Goal: Task Accomplishment & Management: Manage account settings

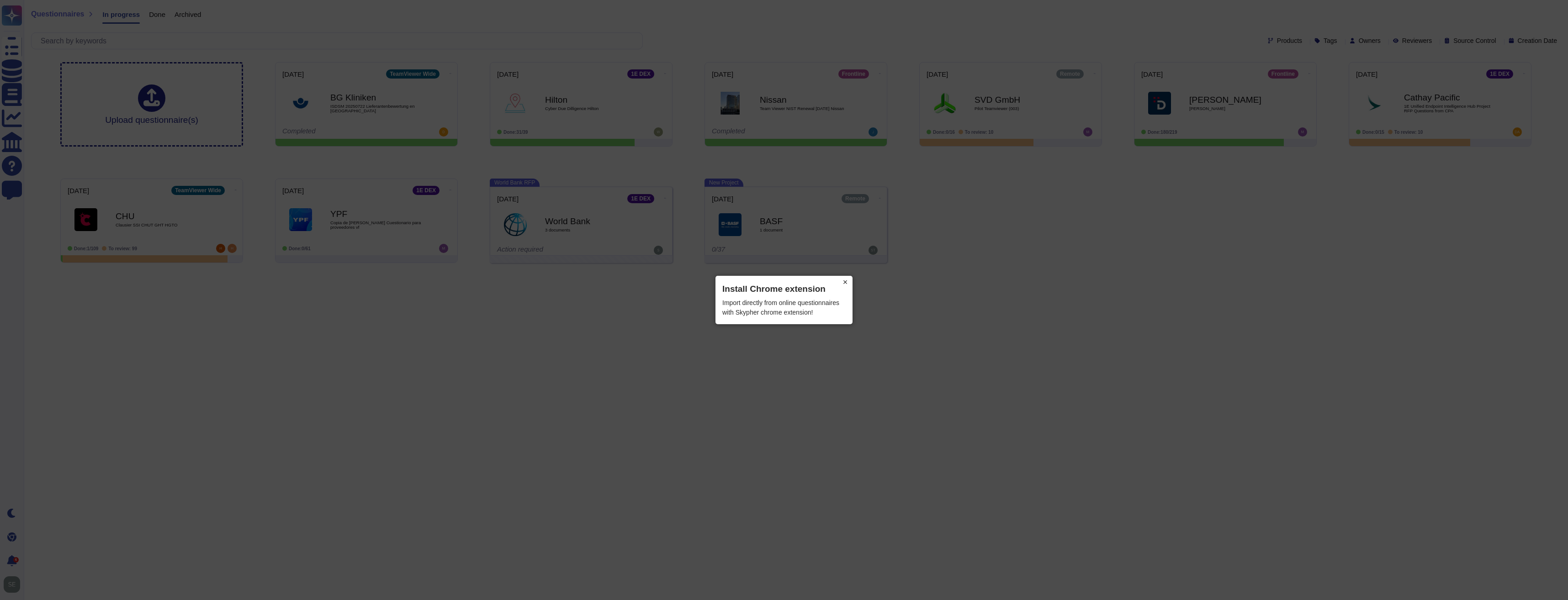
click at [844, 279] on button "×" at bounding box center [845, 282] width 14 height 13
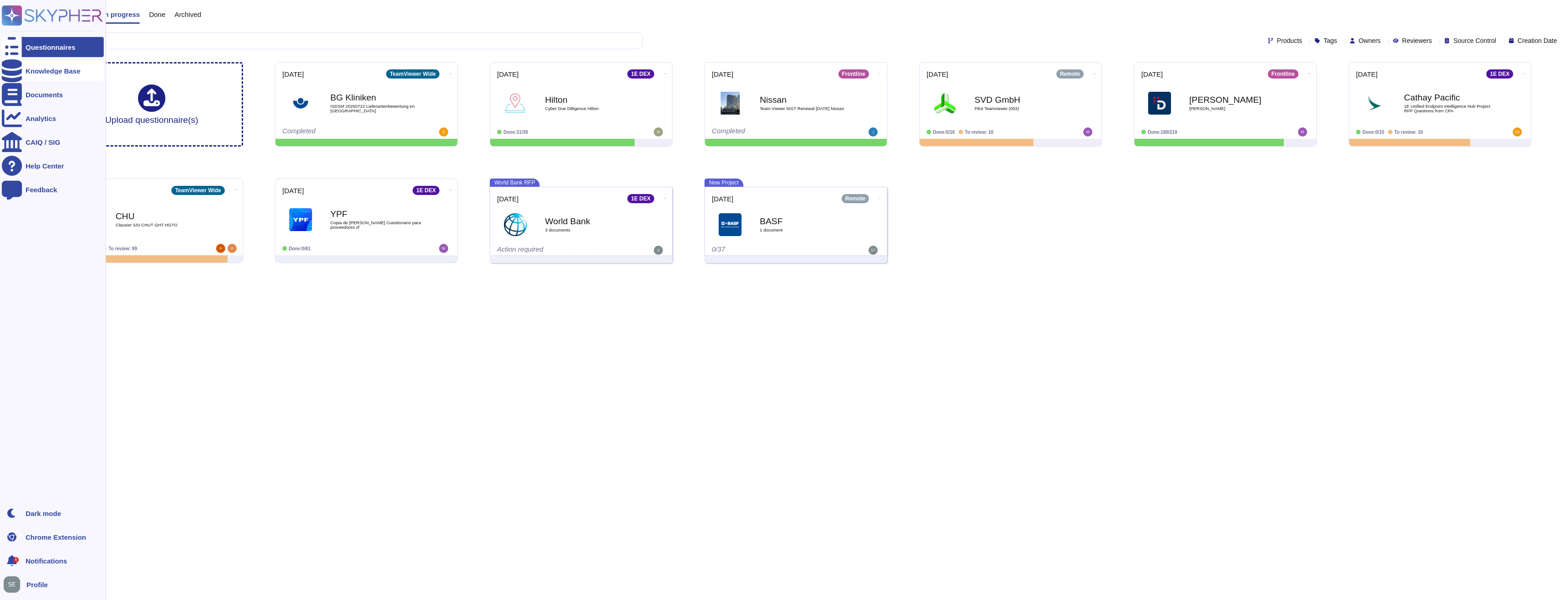
click at [41, 68] on div "Knowledge Base" at bounding box center [52, 71] width 55 height 7
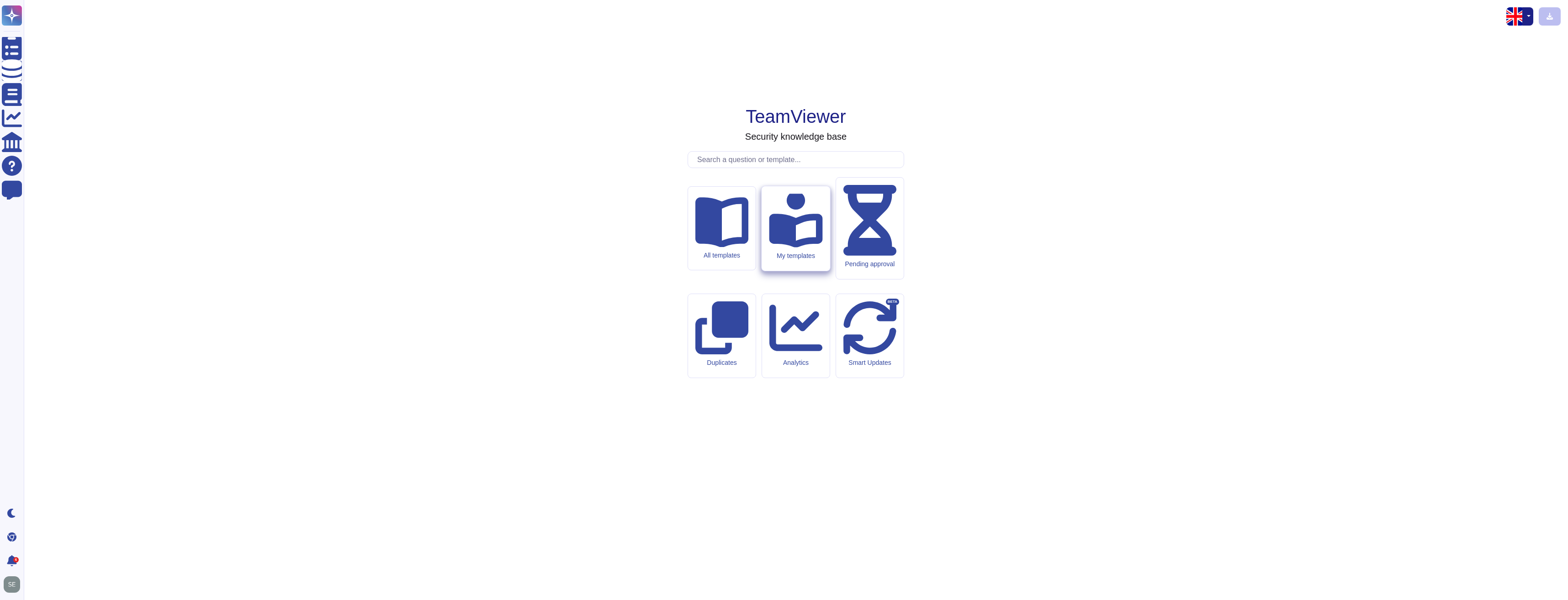
click at [809, 271] on div "My templates" at bounding box center [796, 229] width 68 height 85
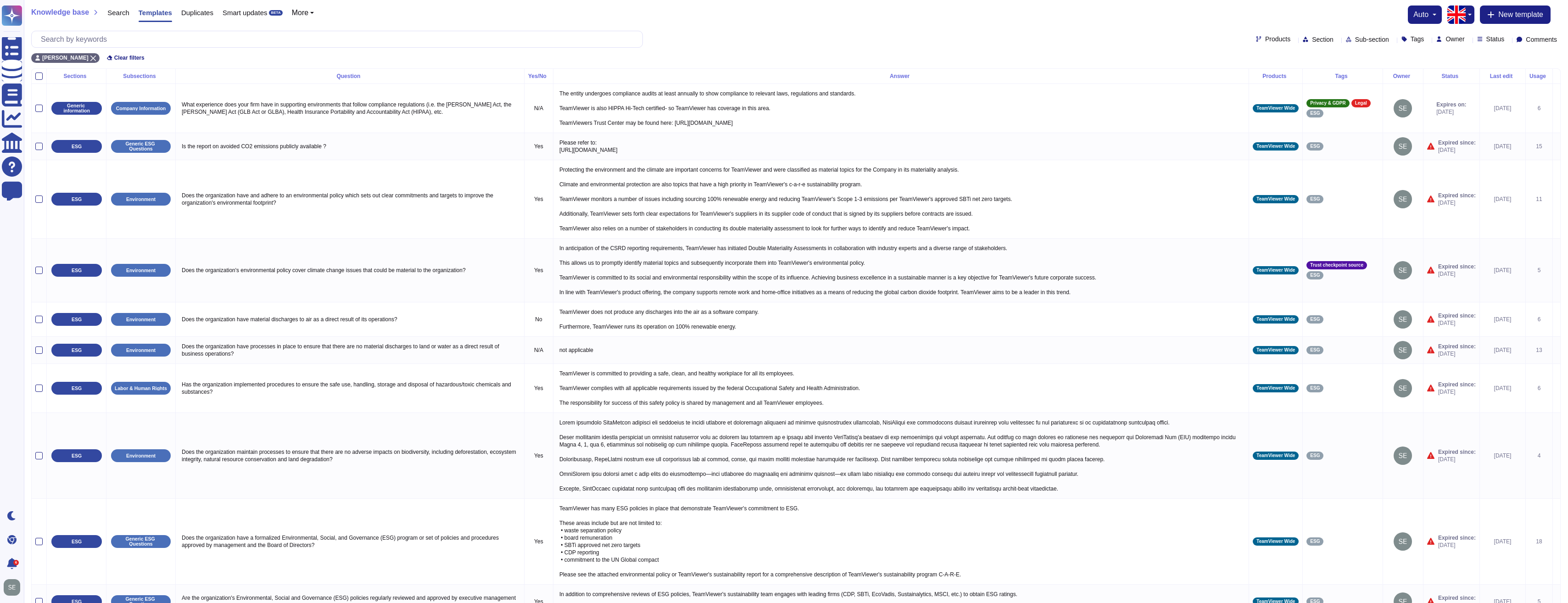
click at [1461, 76] on icon at bounding box center [1461, 76] width 0 height 0
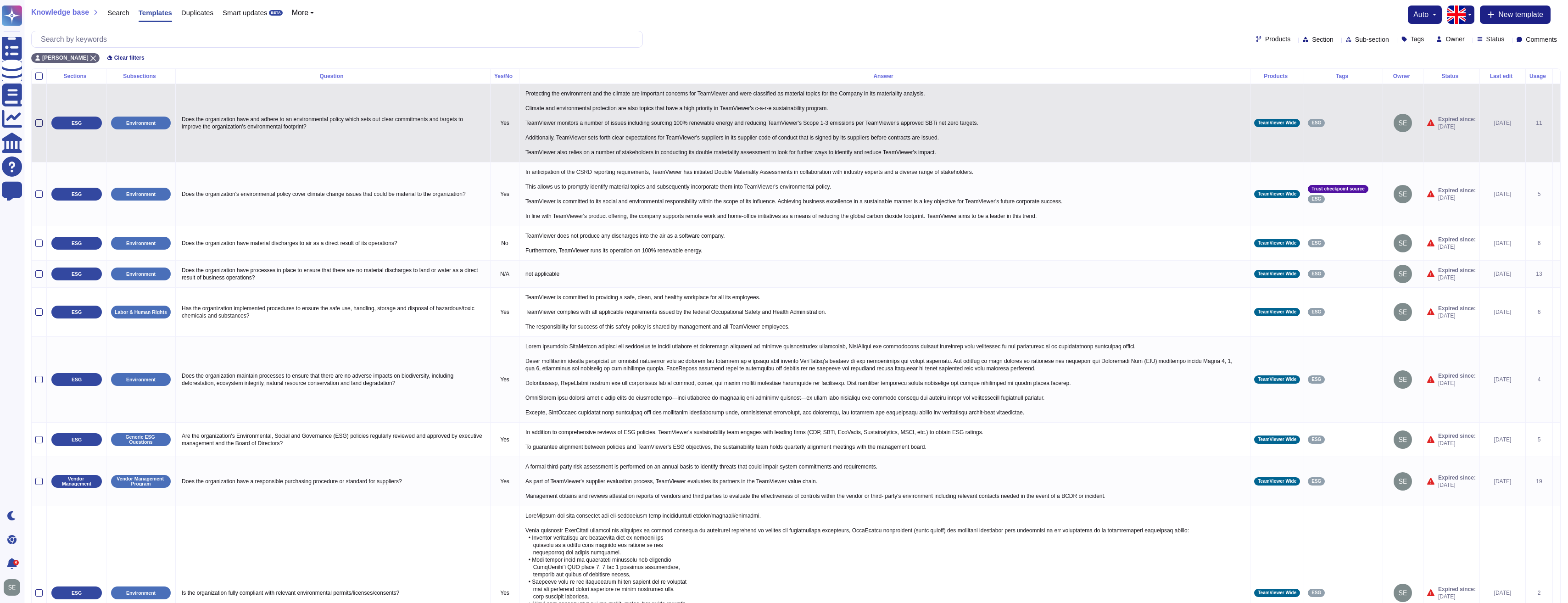
click at [38, 121] on div at bounding box center [39, 123] width 7 height 7
click at [0, 0] on input "checkbox" at bounding box center [0, 0] width 0 height 0
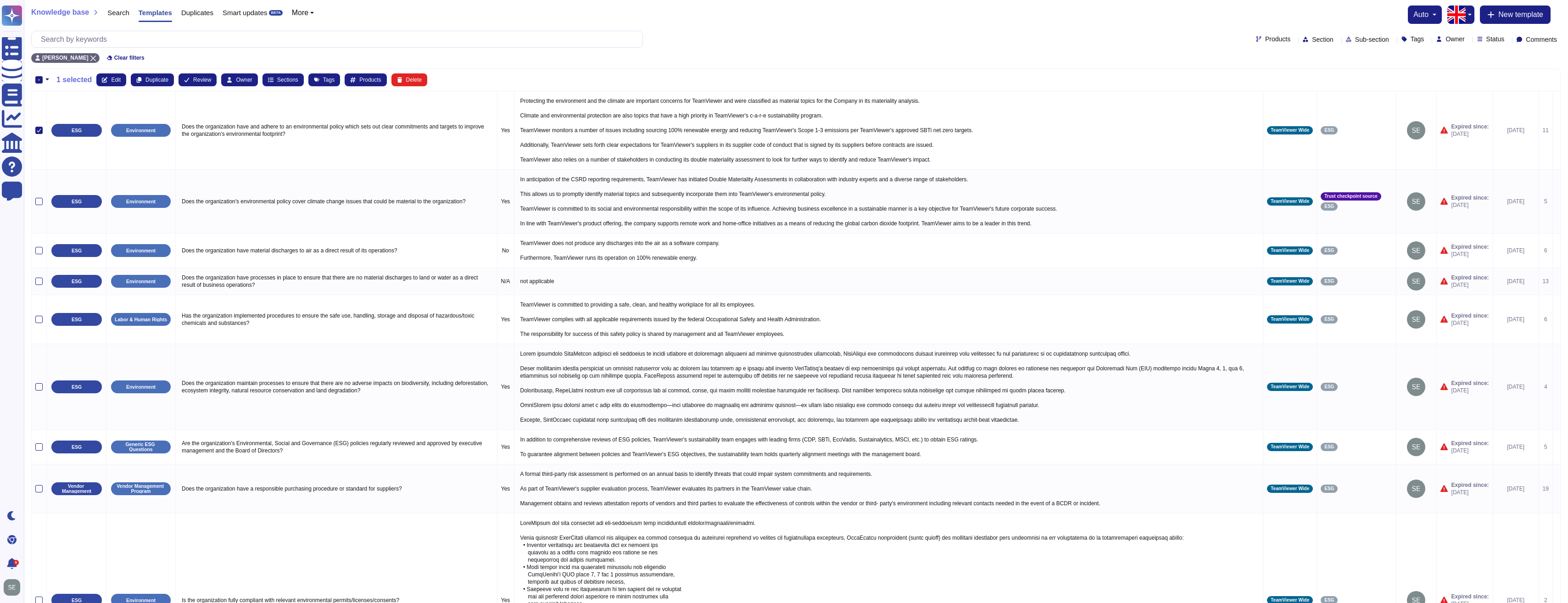
click at [37, 81] on div "-" at bounding box center [39, 80] width 7 height 7
click at [0, 0] on input "-" at bounding box center [0, 0] width 0 height 0
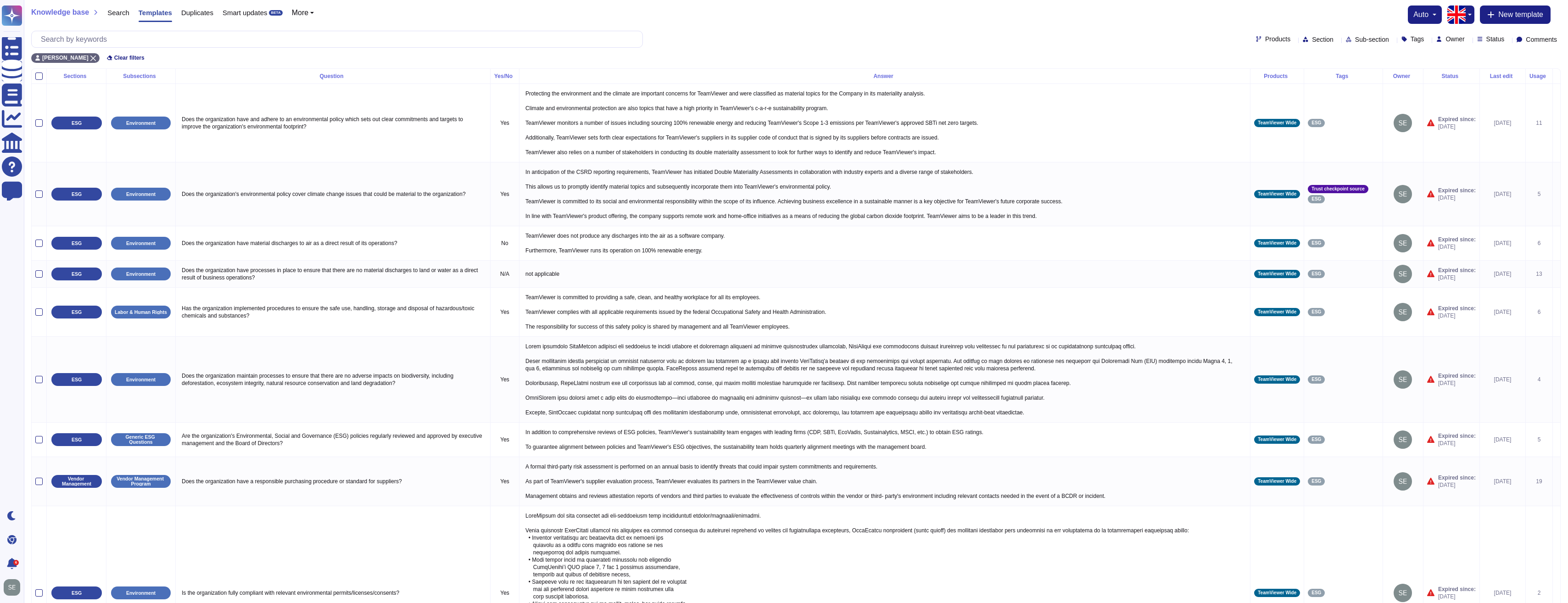
click at [37, 81] on th at bounding box center [39, 76] width 15 height 15
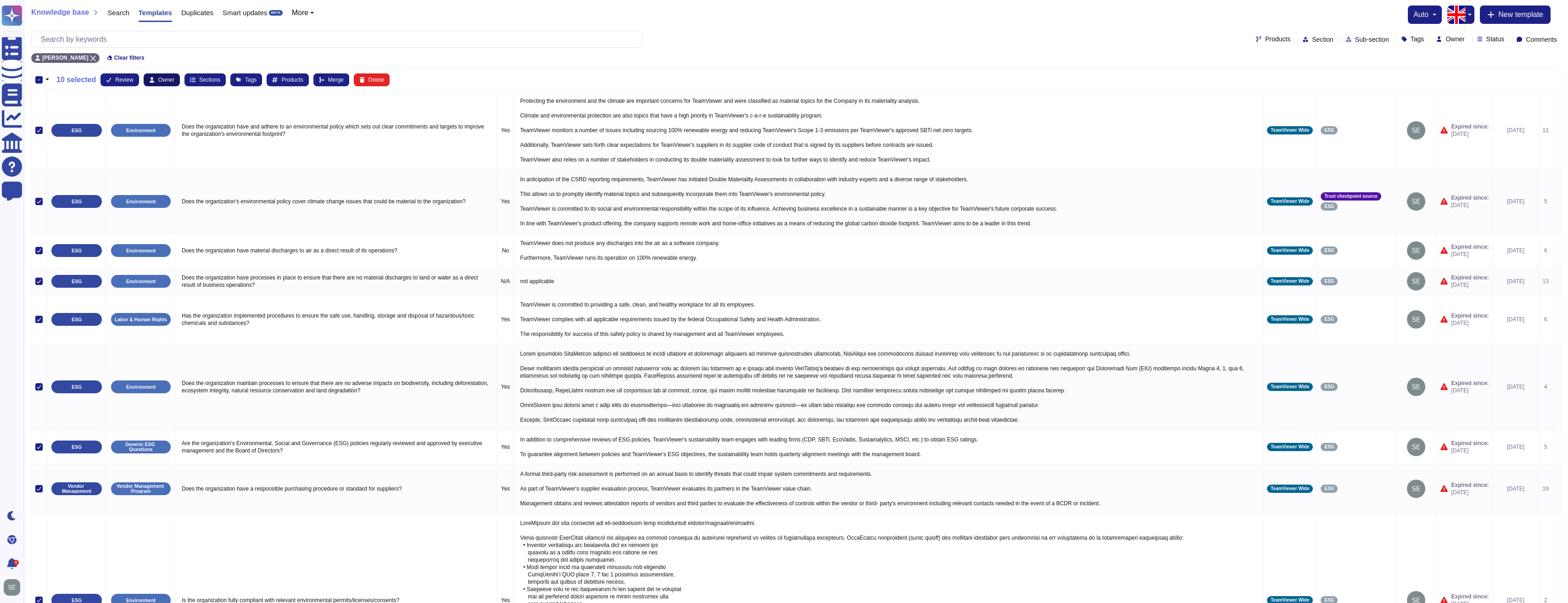
click at [159, 80] on span "Owner" at bounding box center [167, 80] width 16 height 5
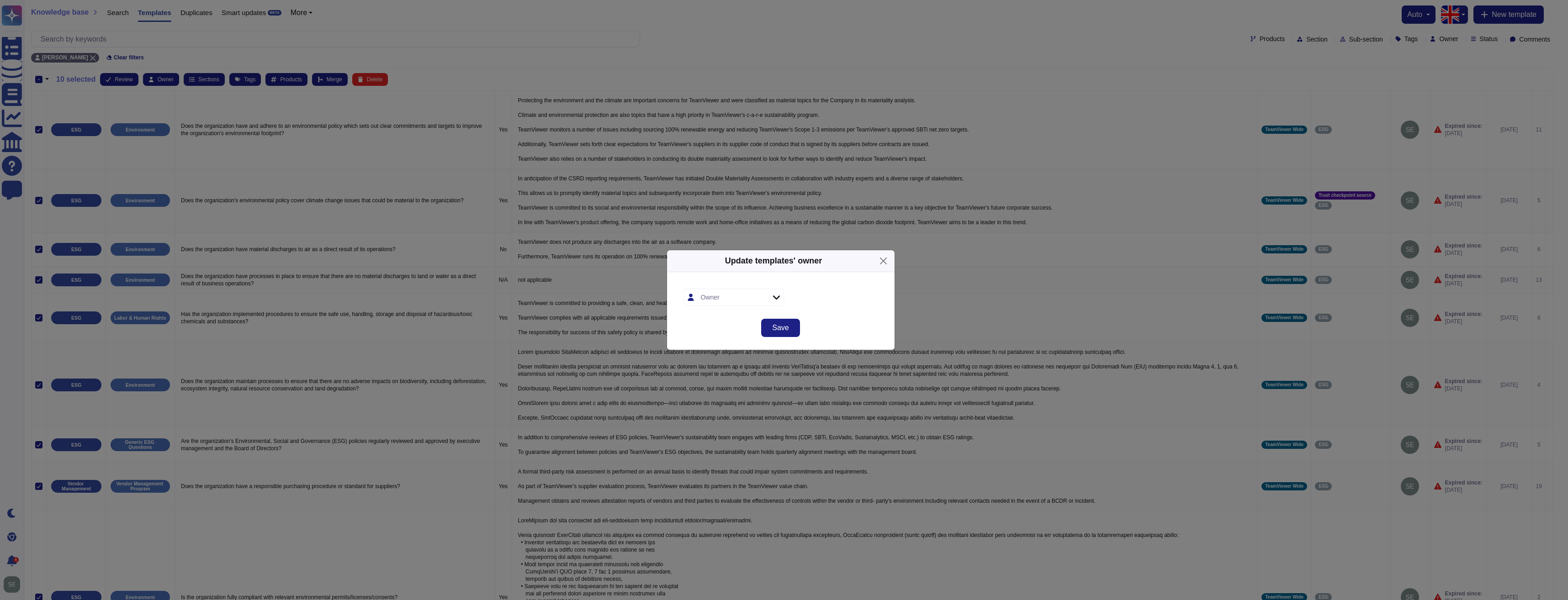
click at [775, 297] on icon at bounding box center [776, 297] width 7 height 5
type input "[PERSON_NAME]"
click at [734, 376] on div "[PERSON_NAME]" at bounding box center [734, 369] width 90 height 21
click at [770, 332] on button "Save" at bounding box center [780, 328] width 39 height 18
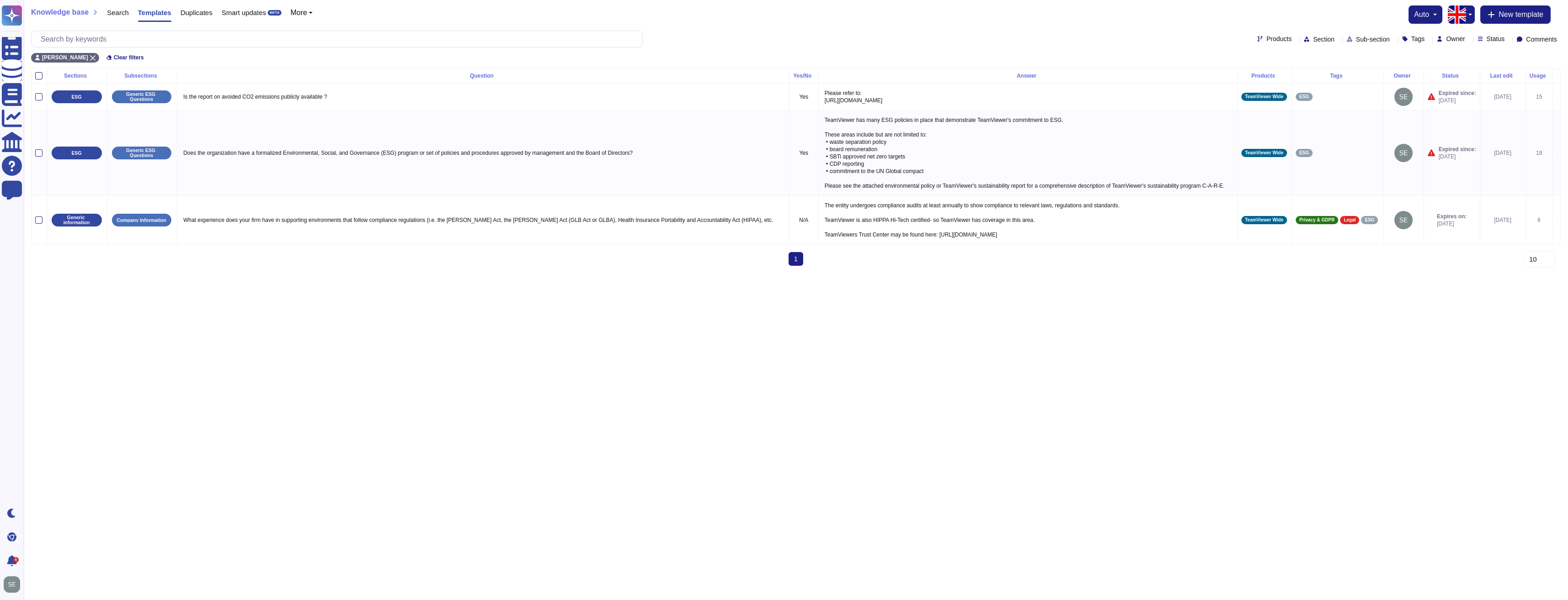
click at [37, 75] on div at bounding box center [39, 76] width 7 height 7
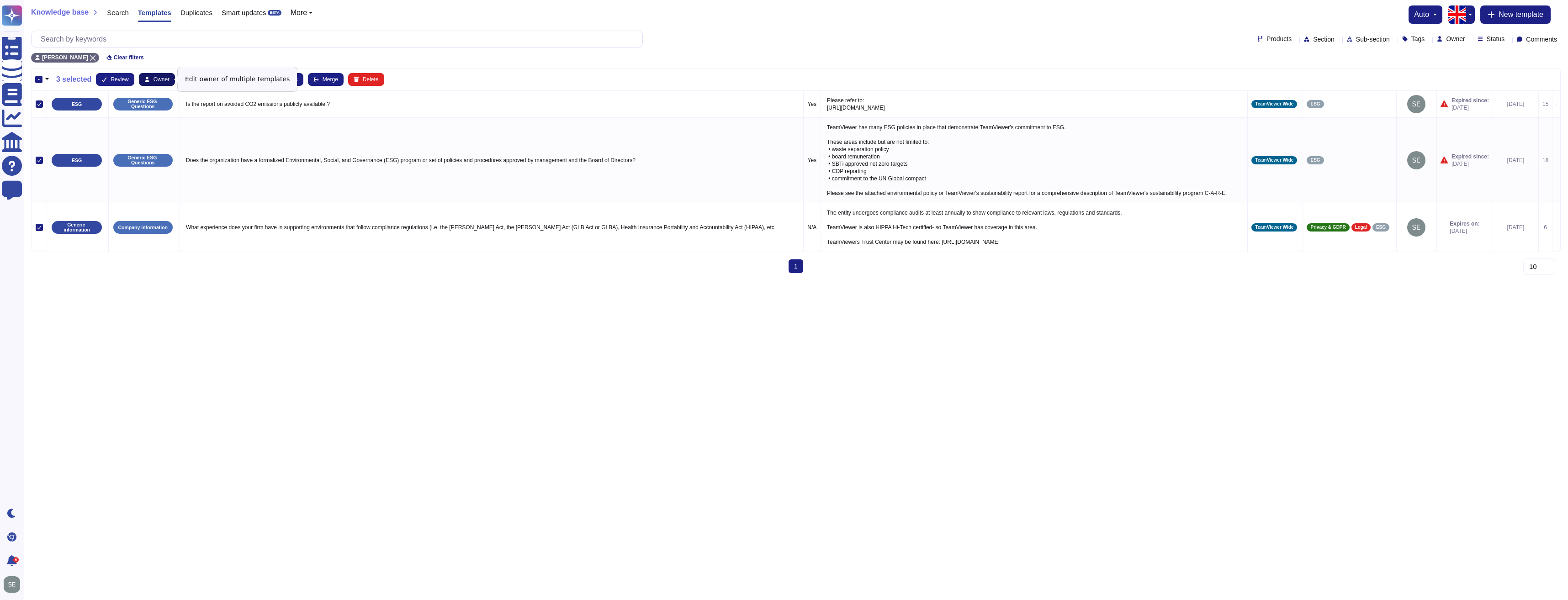
click at [159, 79] on span "Owner" at bounding box center [161, 79] width 16 height 5
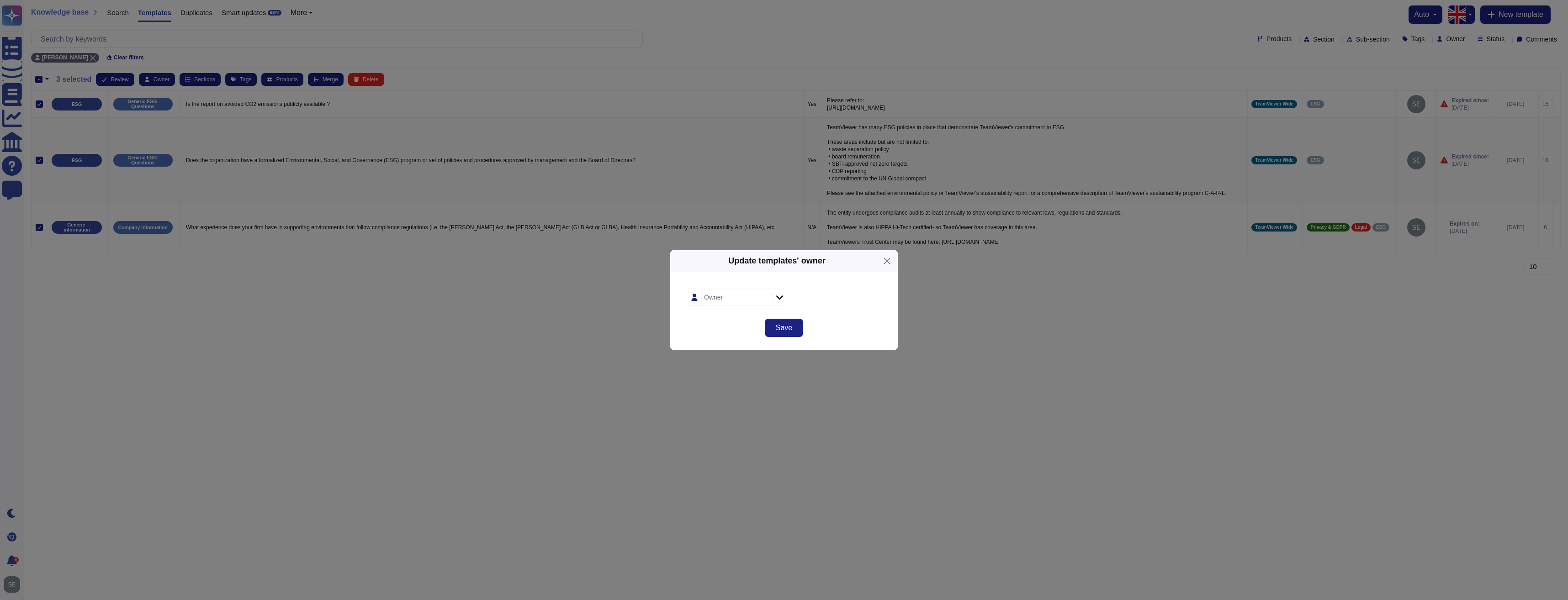
click at [750, 302] on div "Owner" at bounding box center [736, 297] width 68 height 16
type input "[PERSON_NAME]"
click at [761, 366] on div "[PERSON_NAME]" at bounding box center [744, 369] width 68 height 8
click at [784, 331] on span "Save" at bounding box center [784, 328] width 16 height 7
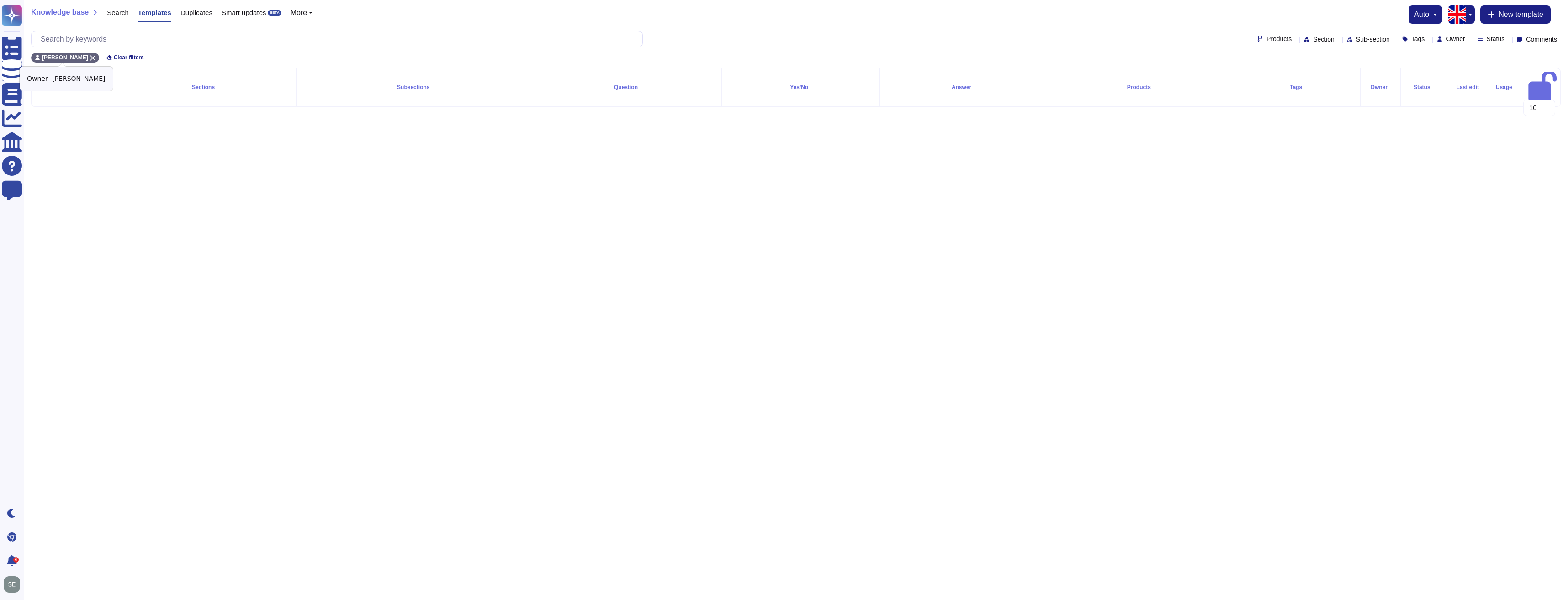
click at [90, 57] on icon at bounding box center [93, 58] width 5 height 5
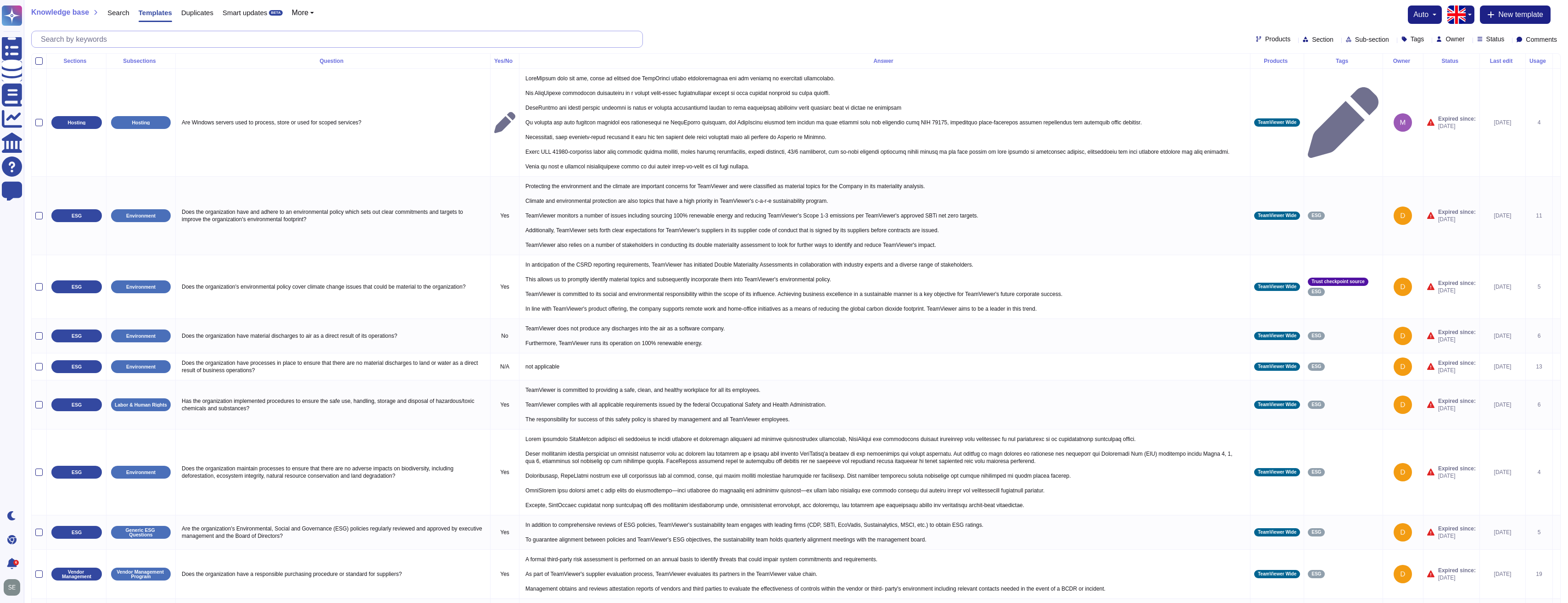
click at [92, 43] on input "text" at bounding box center [339, 39] width 607 height 16
click at [100, 39] on input "text" at bounding box center [339, 39] width 607 height 16
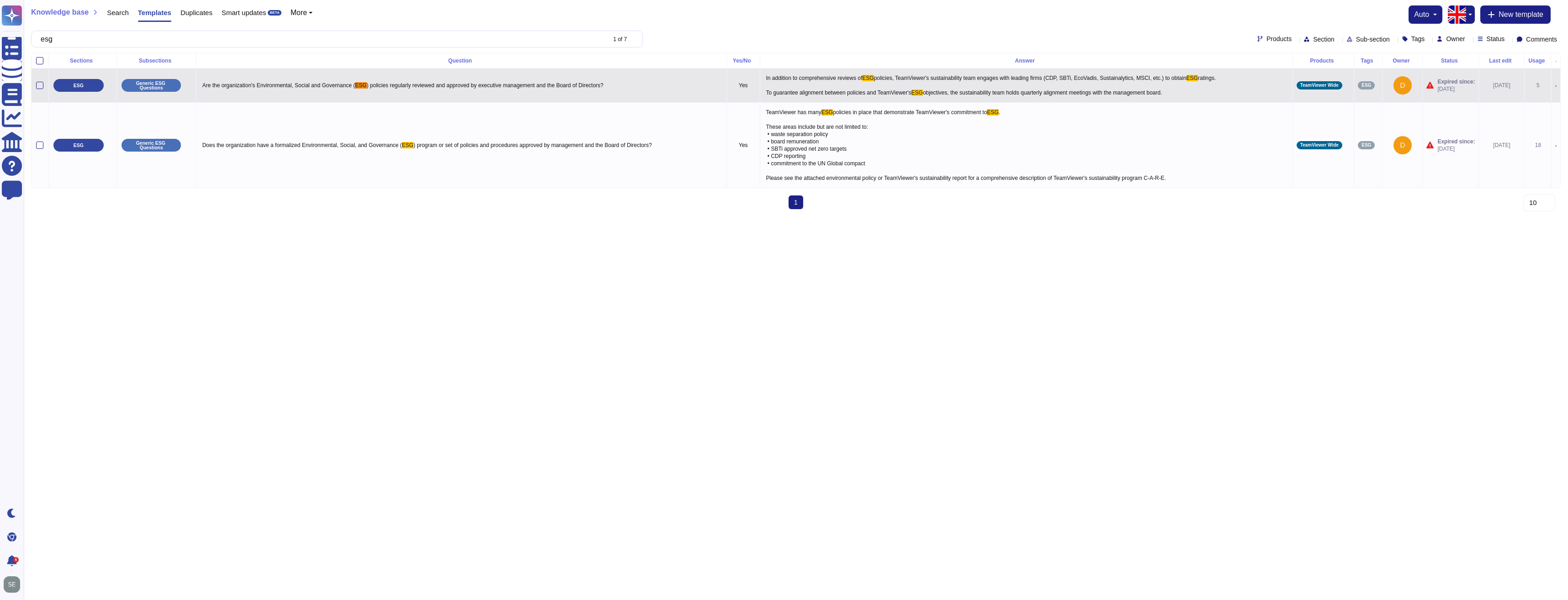
type input "esg"
click at [262, 83] on span "Are the organization's Environmental, Social and Governance (" at bounding box center [278, 85] width 152 height 6
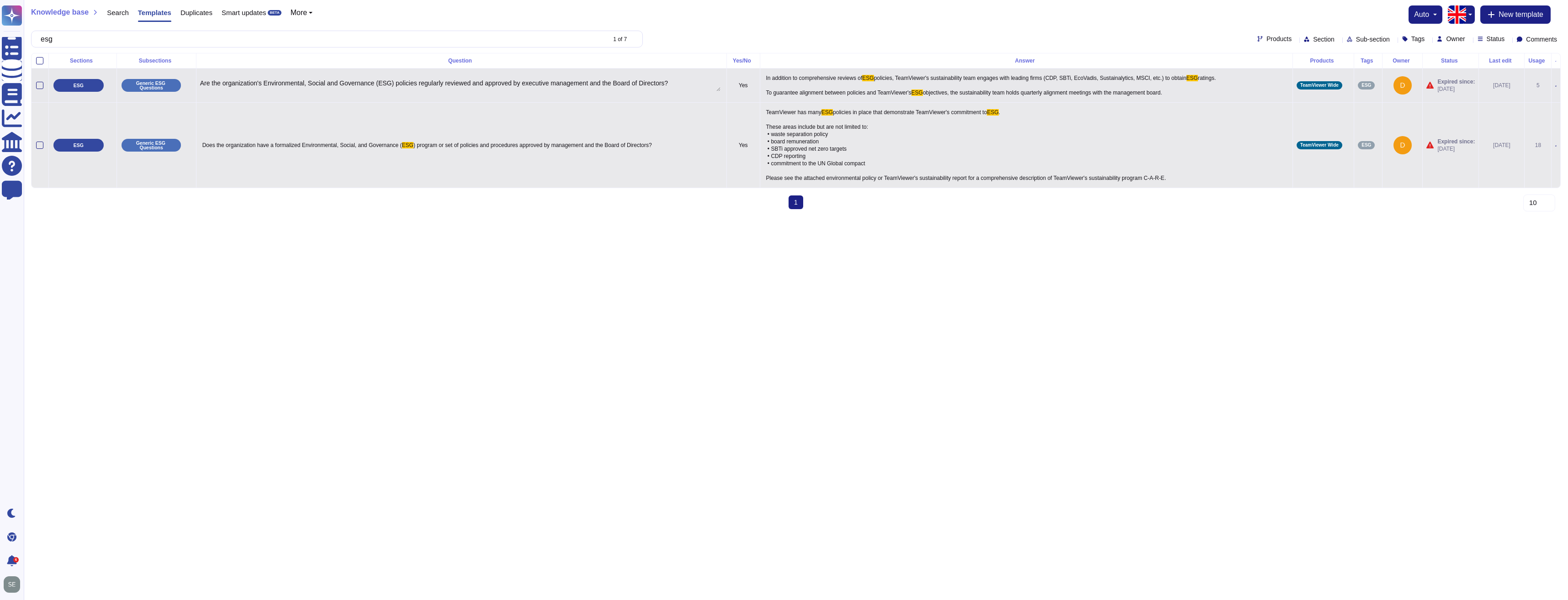
type textarea "Are the organization's Environmental, Social and Governance (ESG) policies regu…"
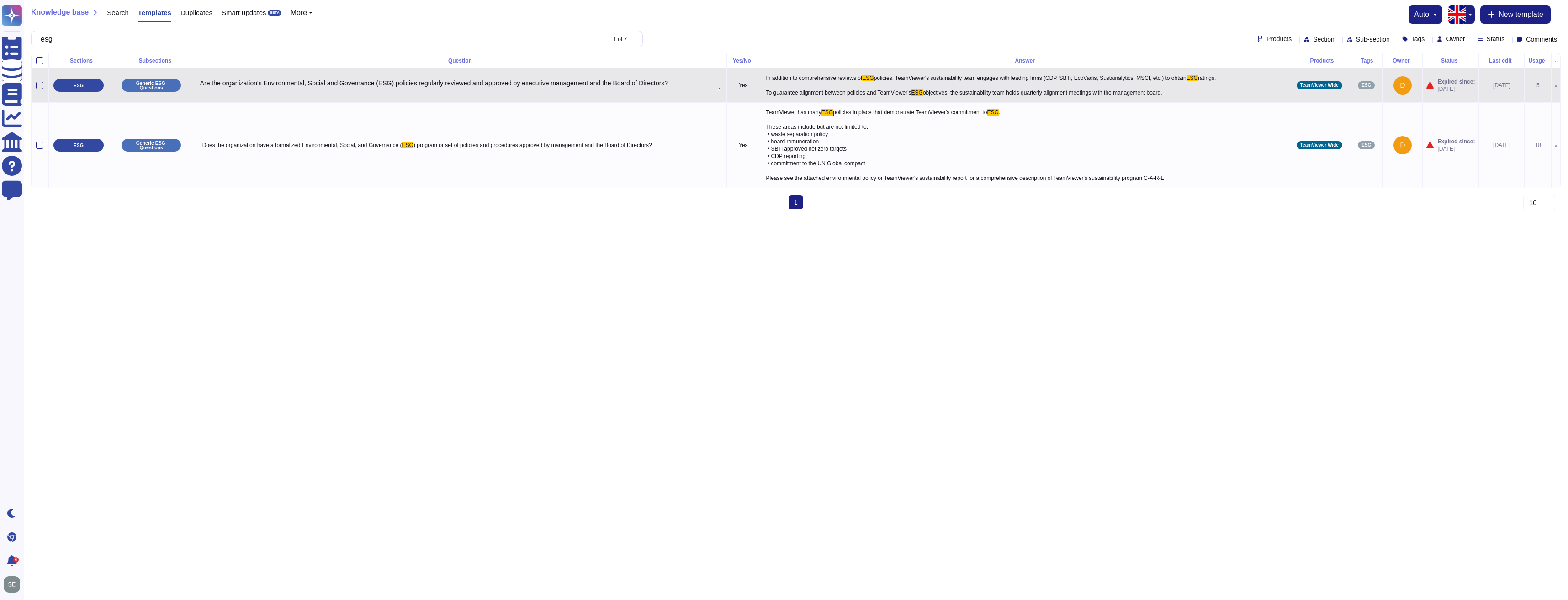
click at [1181, 86] on p "In addition to comprehensive reviews of ESG policies, TeamViewer's sustainabili…" at bounding box center [1026, 85] width 525 height 26
type textarea "In addition to comprehensive reviews of ESG policies, TeamViewer's sustainabili…"
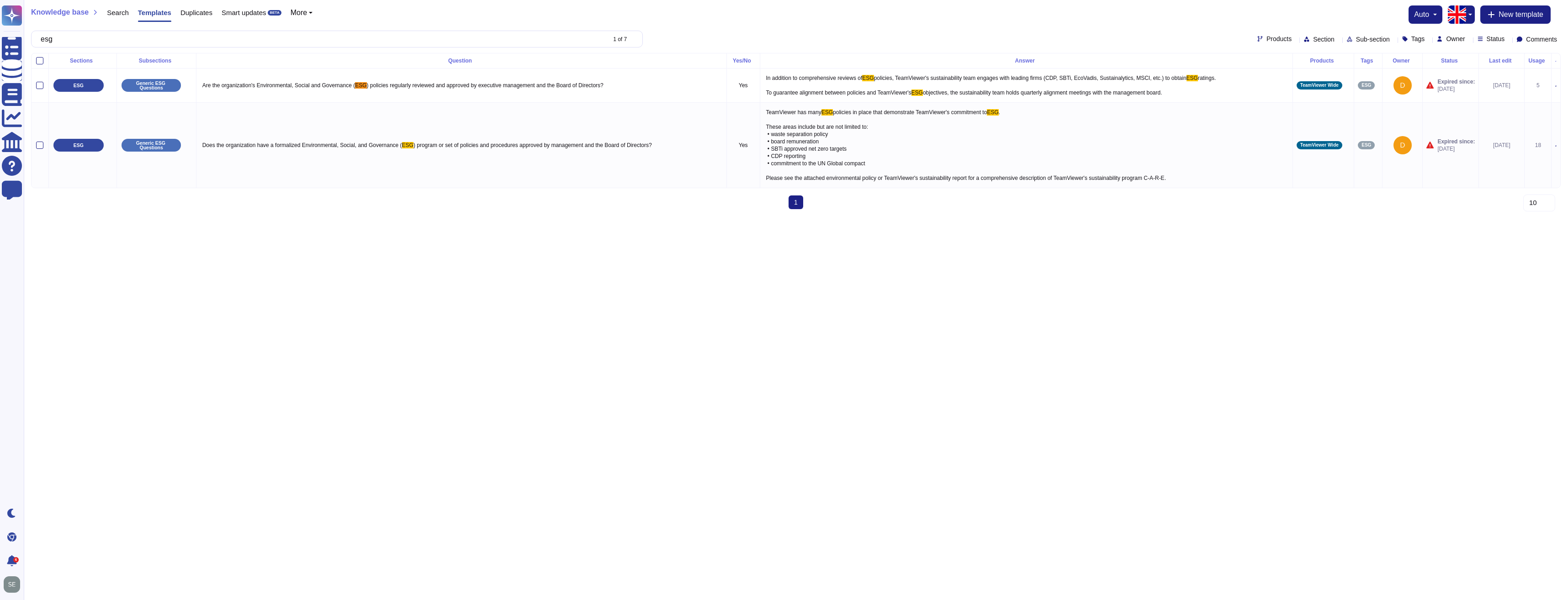
click at [295, 88] on span "Are the organization's Environmental, Social and Governance (" at bounding box center [278, 85] width 152 height 6
type textarea "Are the organization's Environmental, Social and Governance (ESG) policies regu…"
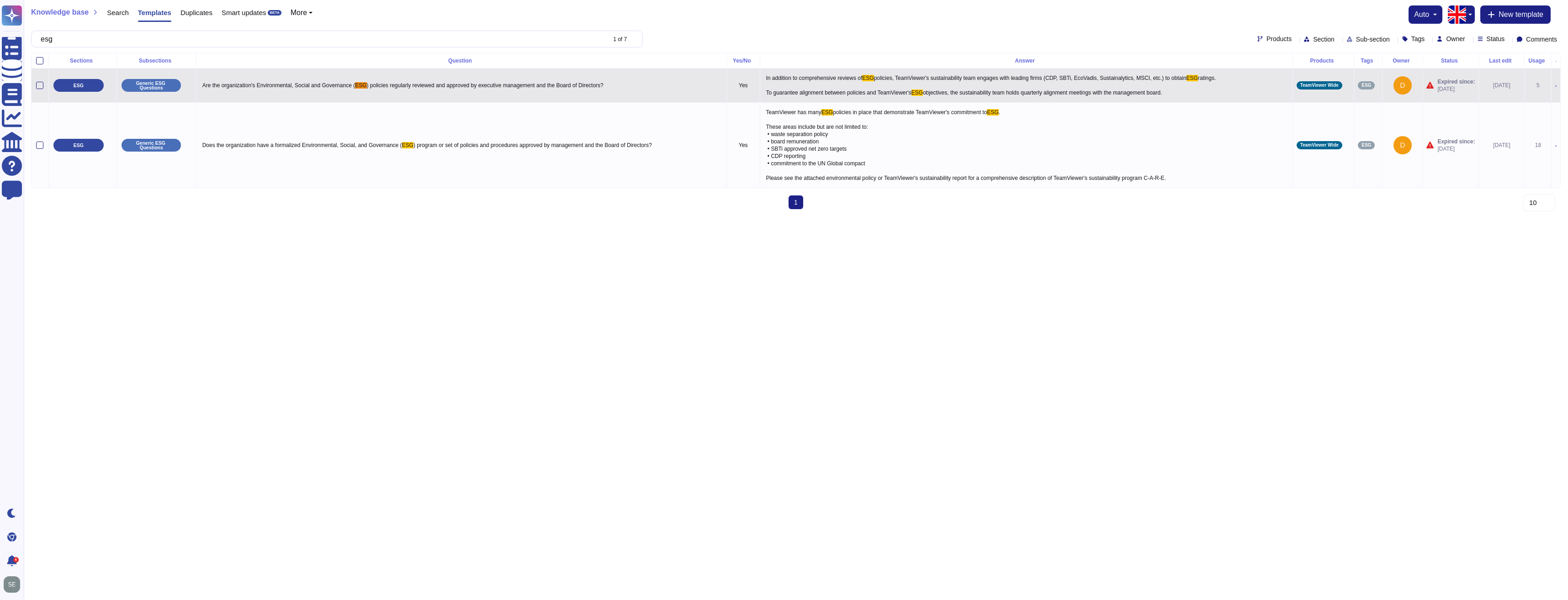
click at [817, 79] on span "In addition to comprehensive reviews of" at bounding box center [814, 77] width 96 height 6
type textarea "In addition to comprehensive reviews of ESG policies, TeamViewer's sustainabili…"
click at [1232, 86] on div "In addition to comprehensive reviews of ESG policies, TeamViewer's sustainabili…" at bounding box center [1025, 85] width 530 height 26
click at [1454, 87] on span "[DATE]" at bounding box center [1456, 89] width 38 height 7
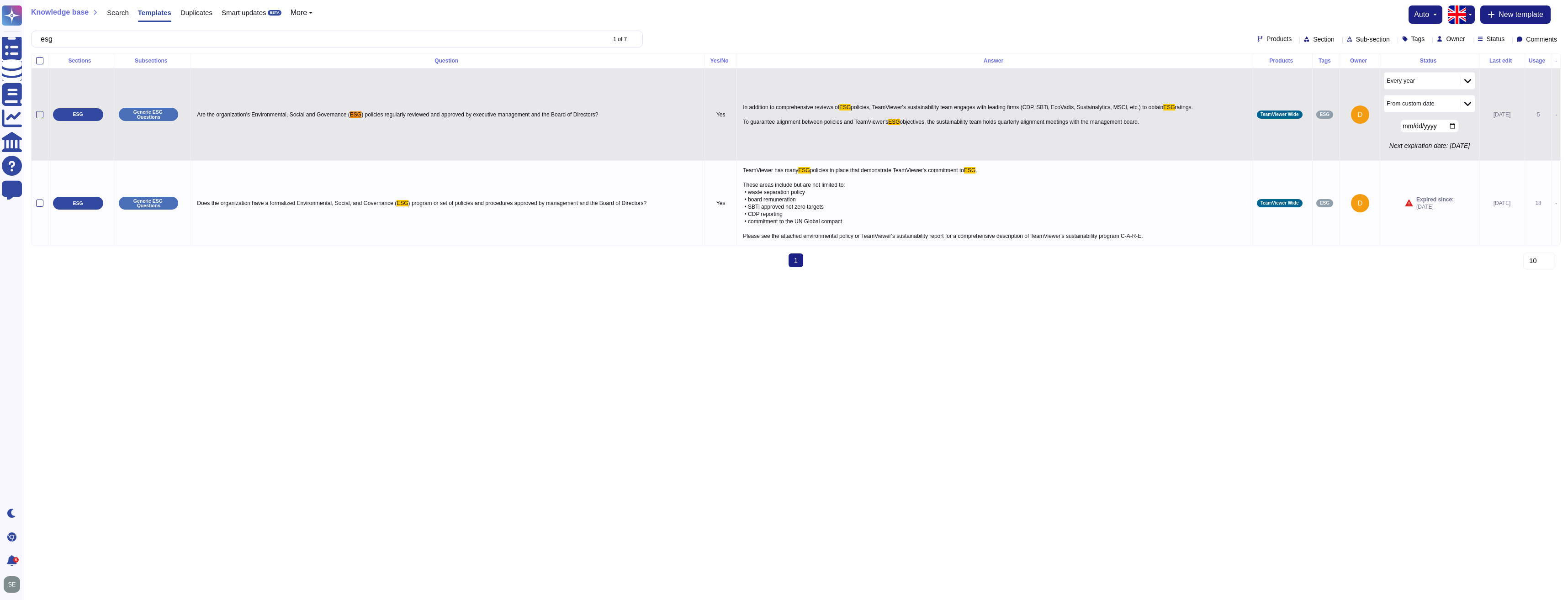
click at [1443, 145] on p "Next expiration date: [DATE]" at bounding box center [1429, 146] width 91 height 7
click at [1444, 127] on input "[DATE]" at bounding box center [1429, 126] width 59 height 13
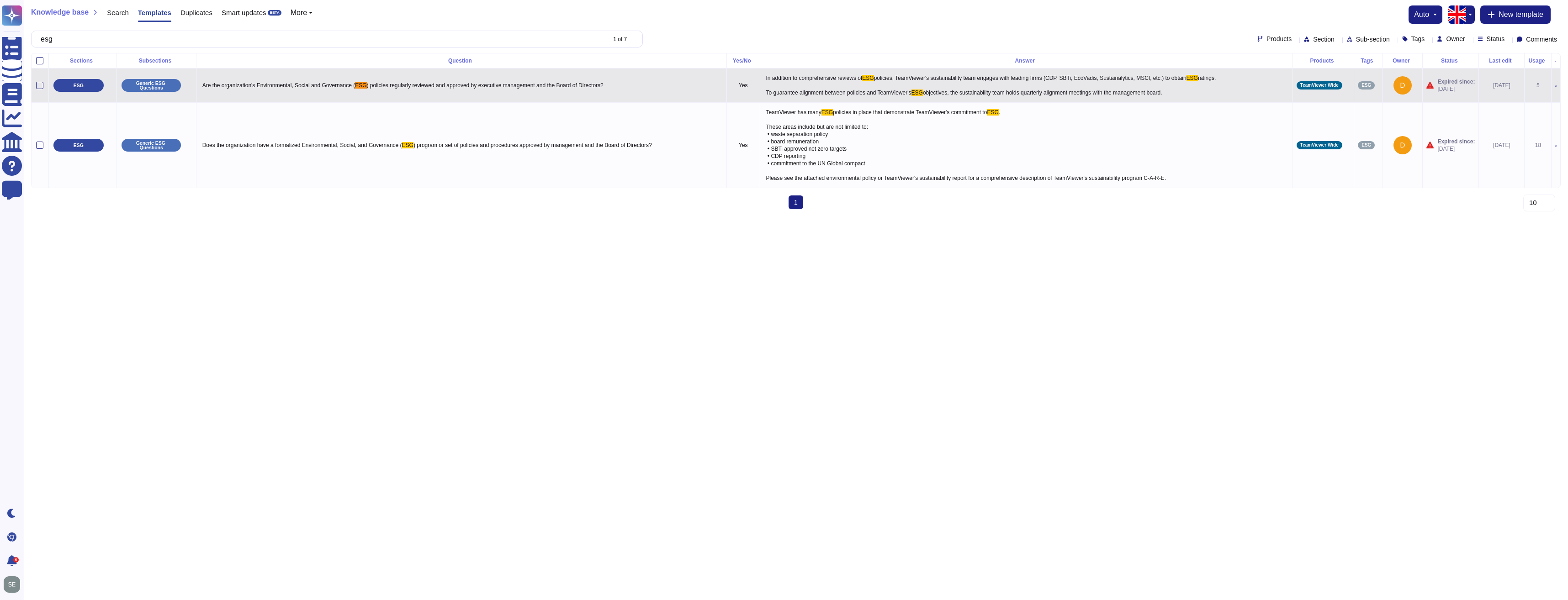
click at [1454, 97] on td "Expired since: [DATE]" at bounding box center [1451, 86] width 56 height 34
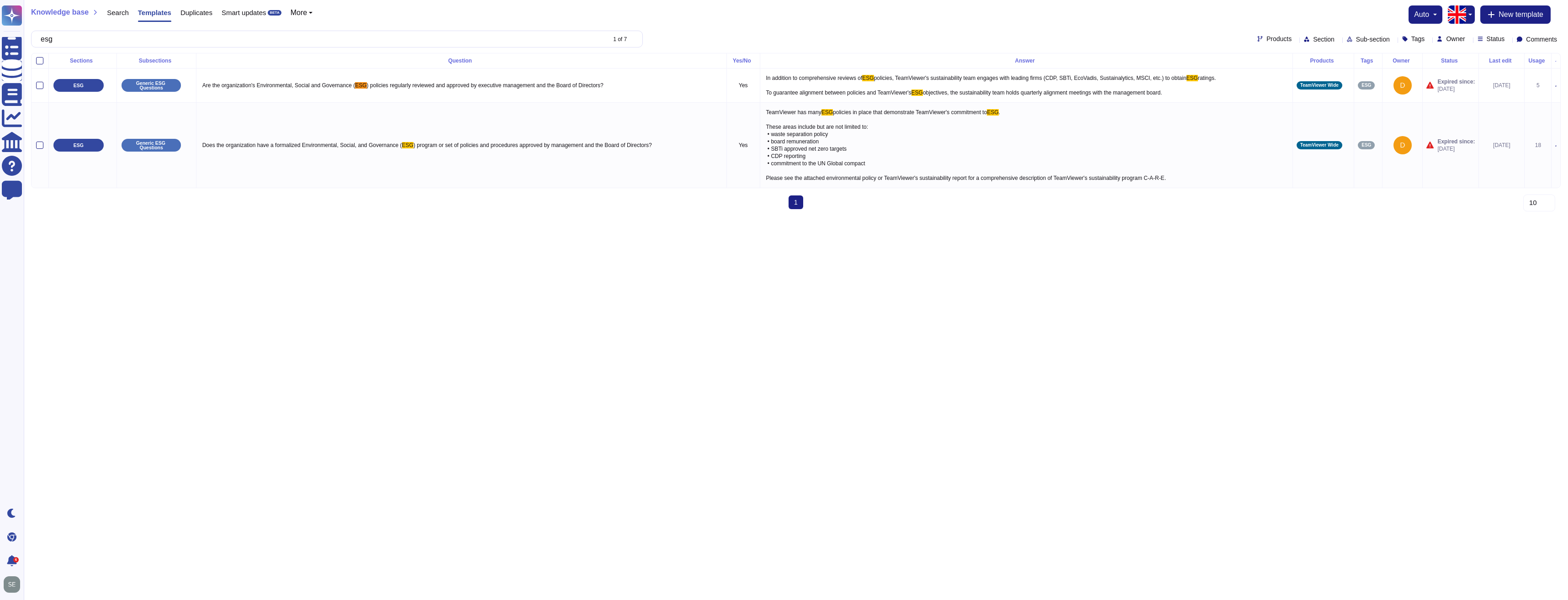
click at [1210, 91] on p "In addition to comprehensive reviews of ESG policies, TeamViewer's sustainabili…" at bounding box center [1026, 85] width 525 height 26
type textarea "In addition to comprehensive reviews of ESG policies, TeamViewer's sustainabili…"
click at [988, 77] on textarea "In addition to comprehensive reviews of ESG policies, TeamViewer's sustainabili…" at bounding box center [1023, 87] width 527 height 31
click at [159, 86] on p "Generic ESG Questions" at bounding box center [150, 86] width 53 height 10
click at [315, 81] on p "Are the organization's Environmental, Social and Governance ( ESG ) policies re…" at bounding box center [461, 85] width 523 height 12
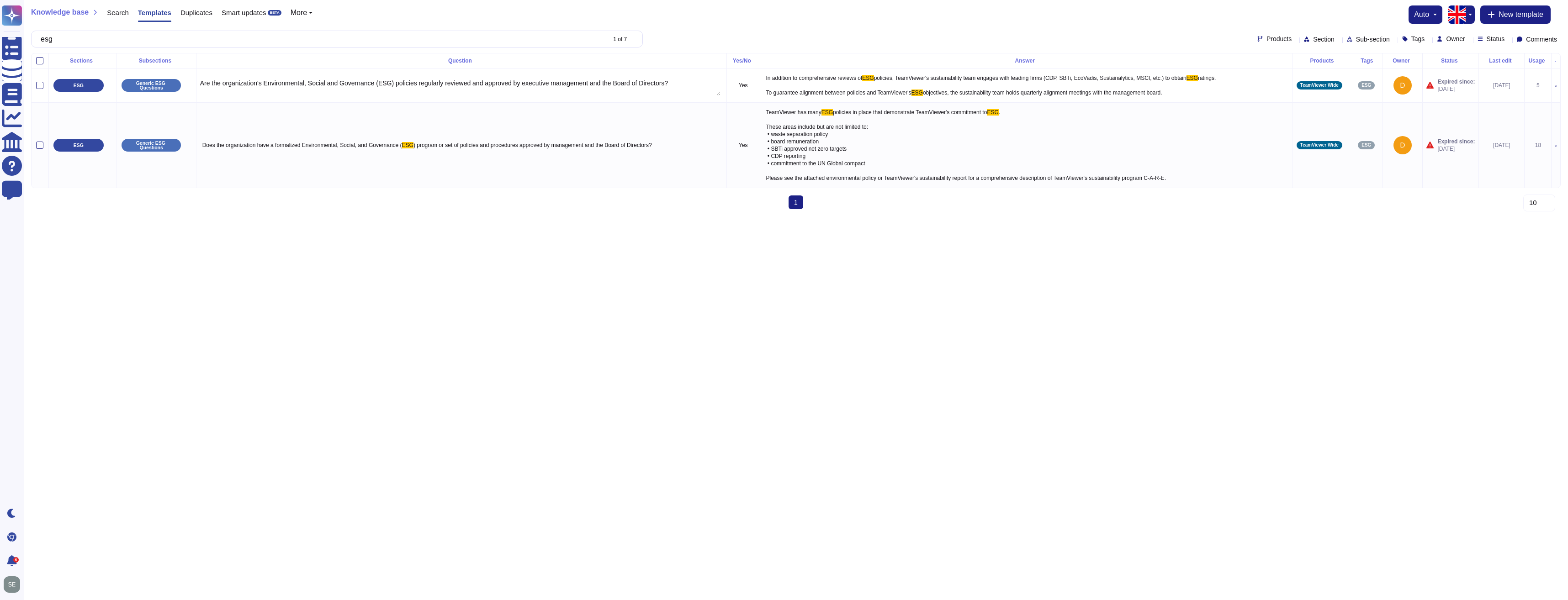
type textarea "Are the organization's Environmental, Social and Governance (ESG) policies regu…"
click at [1444, 88] on span "[DATE]" at bounding box center [1456, 89] width 38 height 7
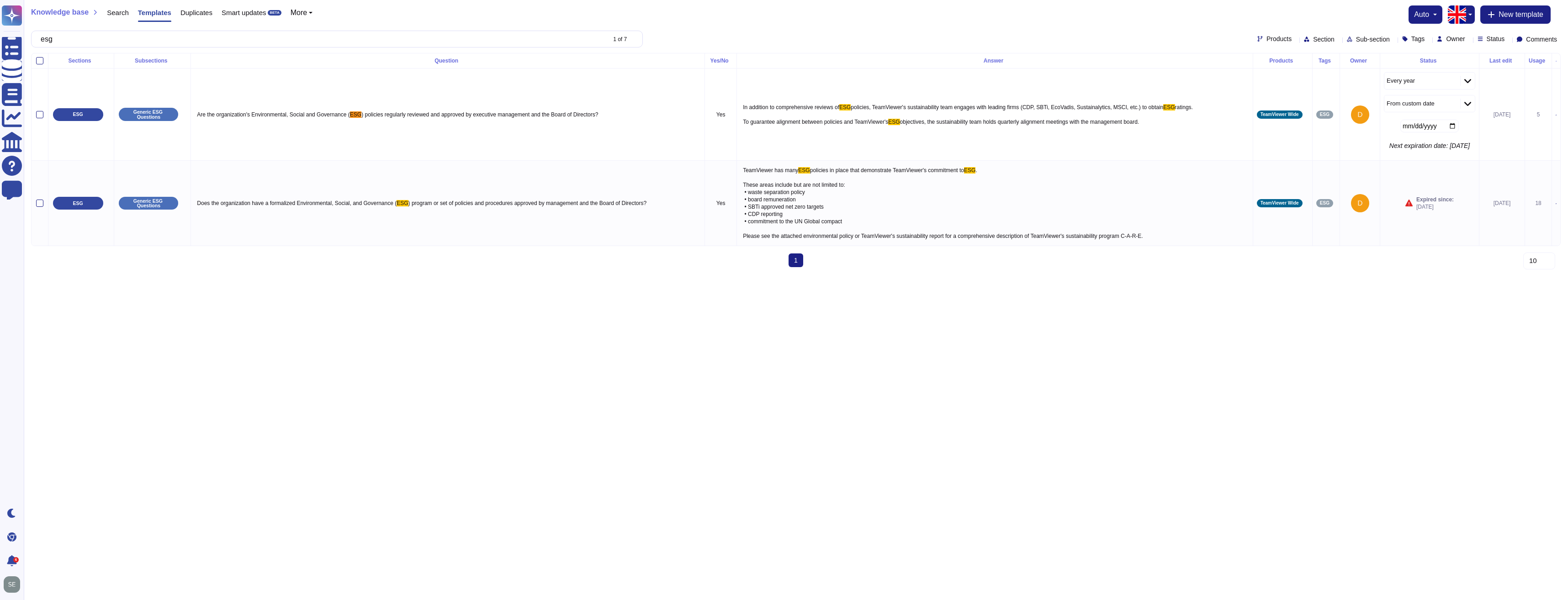
click at [1442, 129] on input "[DATE]" at bounding box center [1429, 126] width 59 height 13
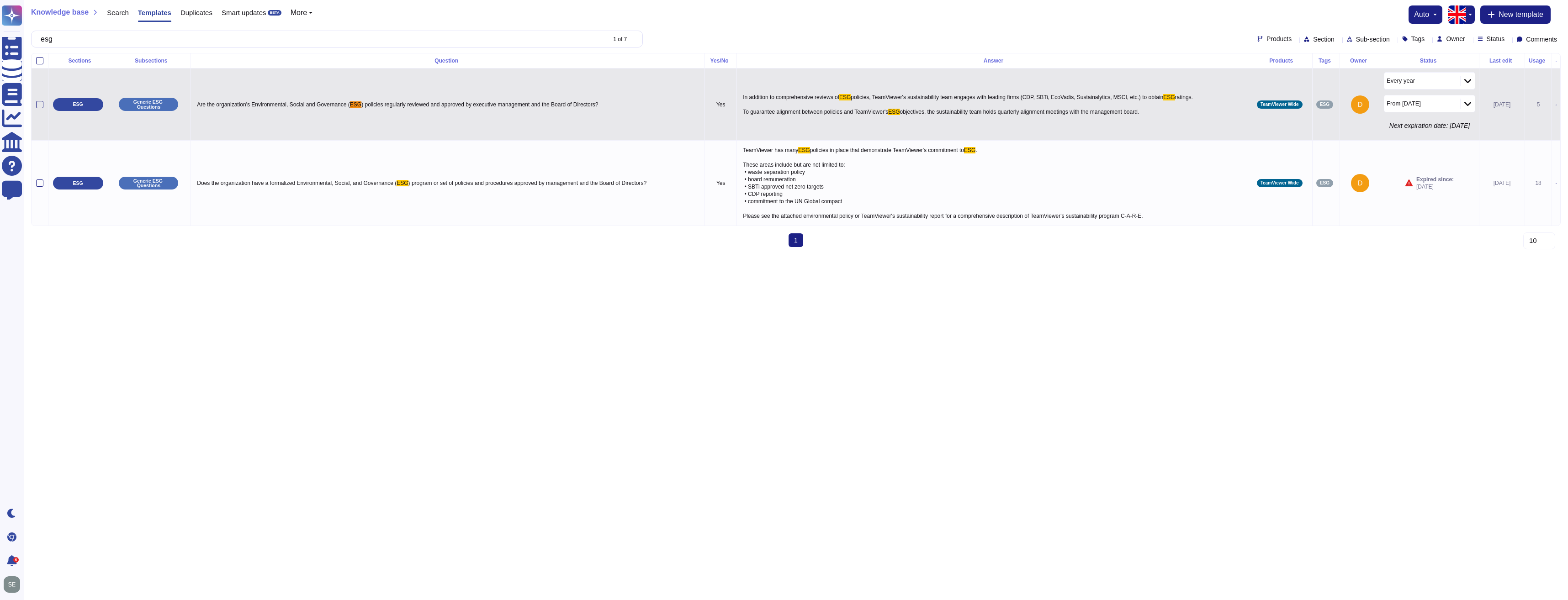
click at [838, 124] on td "In addition to comprehensive reviews of ESG policies, TeamViewer's sustainabili…" at bounding box center [995, 105] width 515 height 72
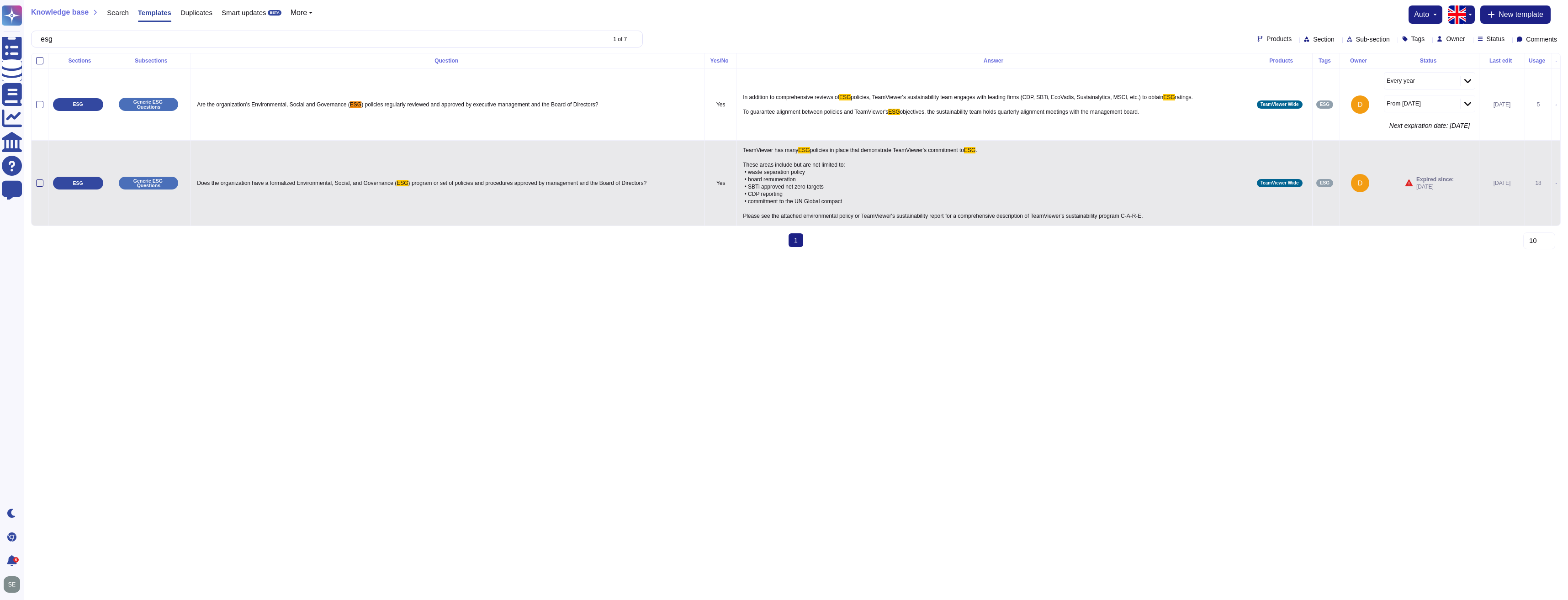
click at [899, 187] on p "TeamViewer has many ESG policies in place that demonstrate TeamViewer's commitm…" at bounding box center [995, 183] width 508 height 77
type textarea "TeamViewer has many ESG policies in place that demonstrate TeamViewer's commitm…"
drag, startPoint x: 817, startPoint y: 181, endPoint x: 748, endPoint y: 177, distance: 69.1
click at [748, 177] on textarea "TeamViewer has many ESG policies in place that demonstrate TeamViewer's commitm…" at bounding box center [993, 185] width 506 height 82
click at [851, 191] on textarea "TeamViewer has many ESG policies in place that demonstrate TeamViewer's commitm…" at bounding box center [993, 185] width 506 height 82
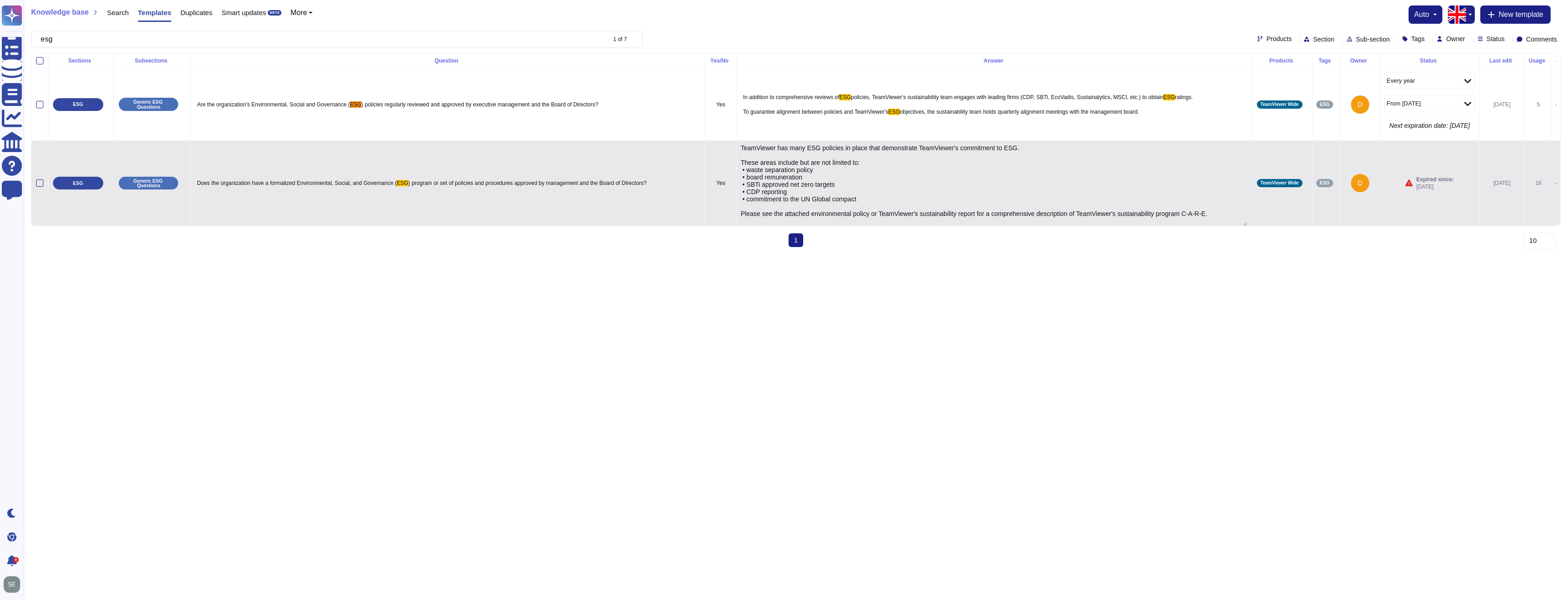
click at [1555, 184] on icon at bounding box center [1555, 183] width 1 height 1
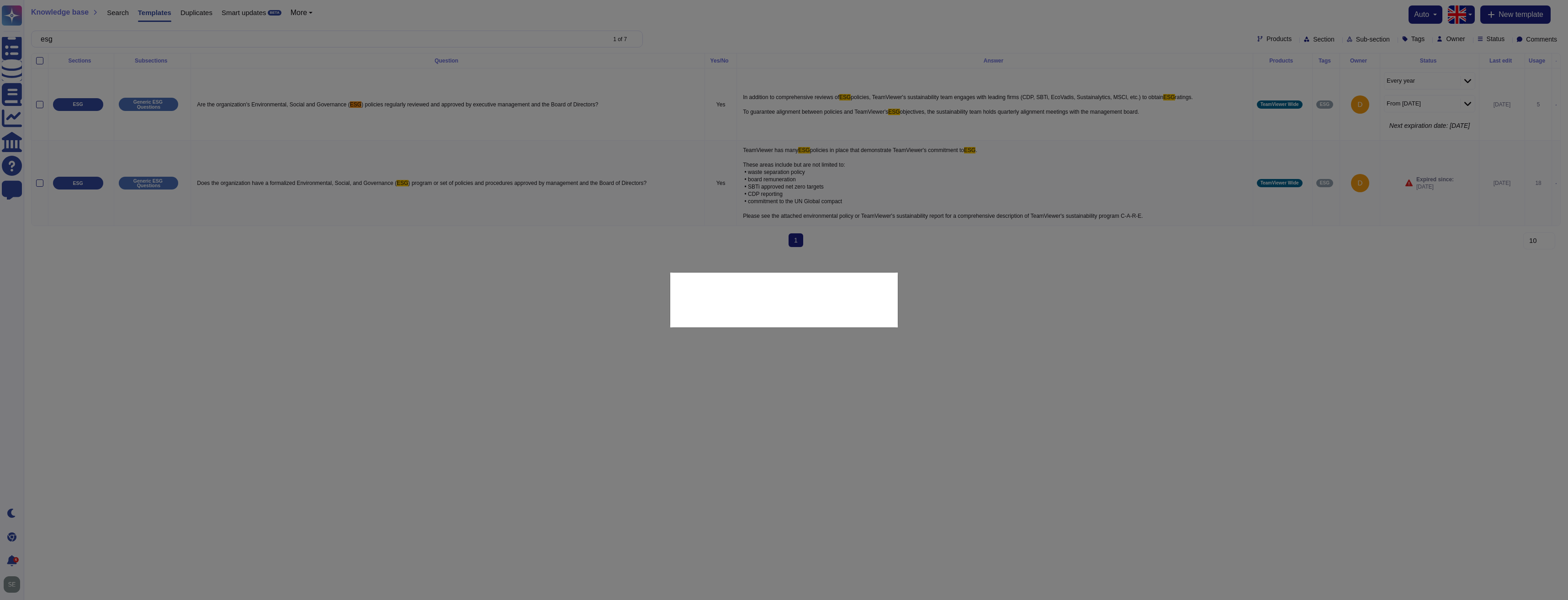
type textarea "Does the organization have a formalized Environmental, Social, and Governance (…"
type textarea "TeamViewer has many ESG policies in place that demonstrate TeamViewer's commitm…"
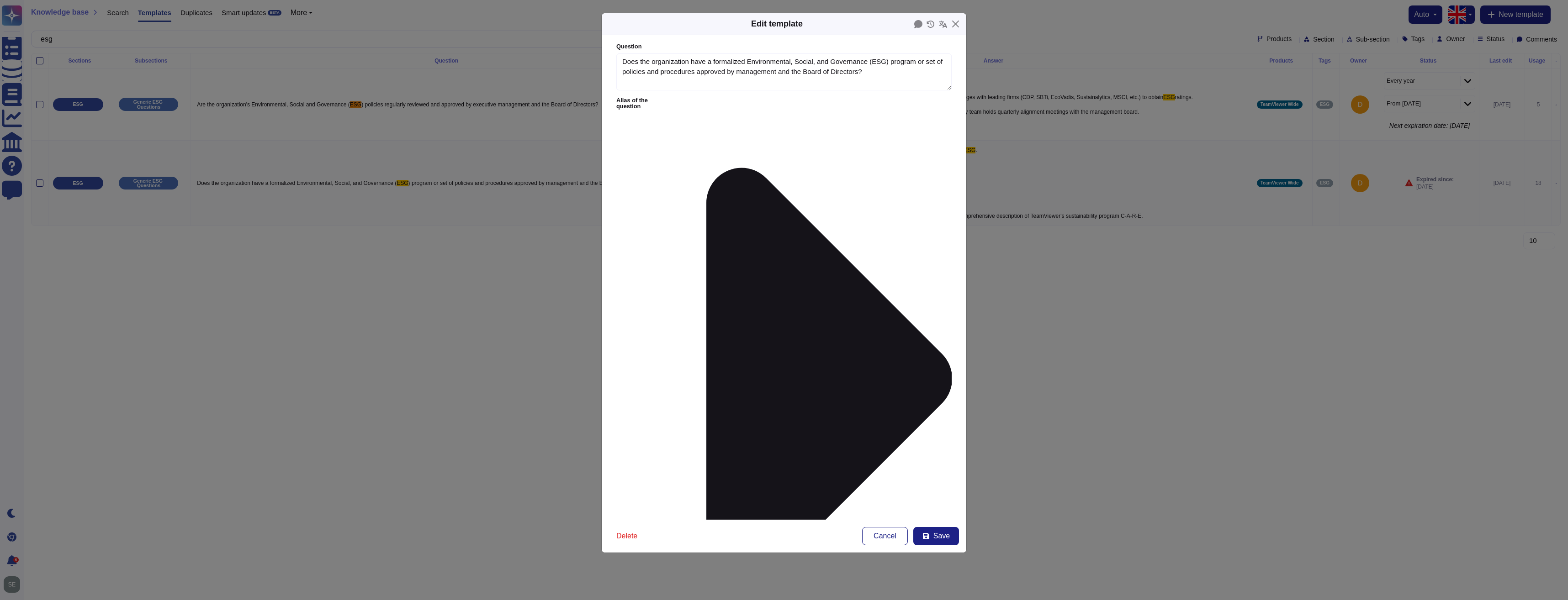
type textarea "Does the organization have a formalized Environmental, Social, and Governance (…"
type textarea "TeamViewer has many ESG policies in place that demonstrate TeamViewer's commitm…"
drag, startPoint x: 864, startPoint y: 163, endPoint x: 623, endPoint y: 152, distance: 241.3
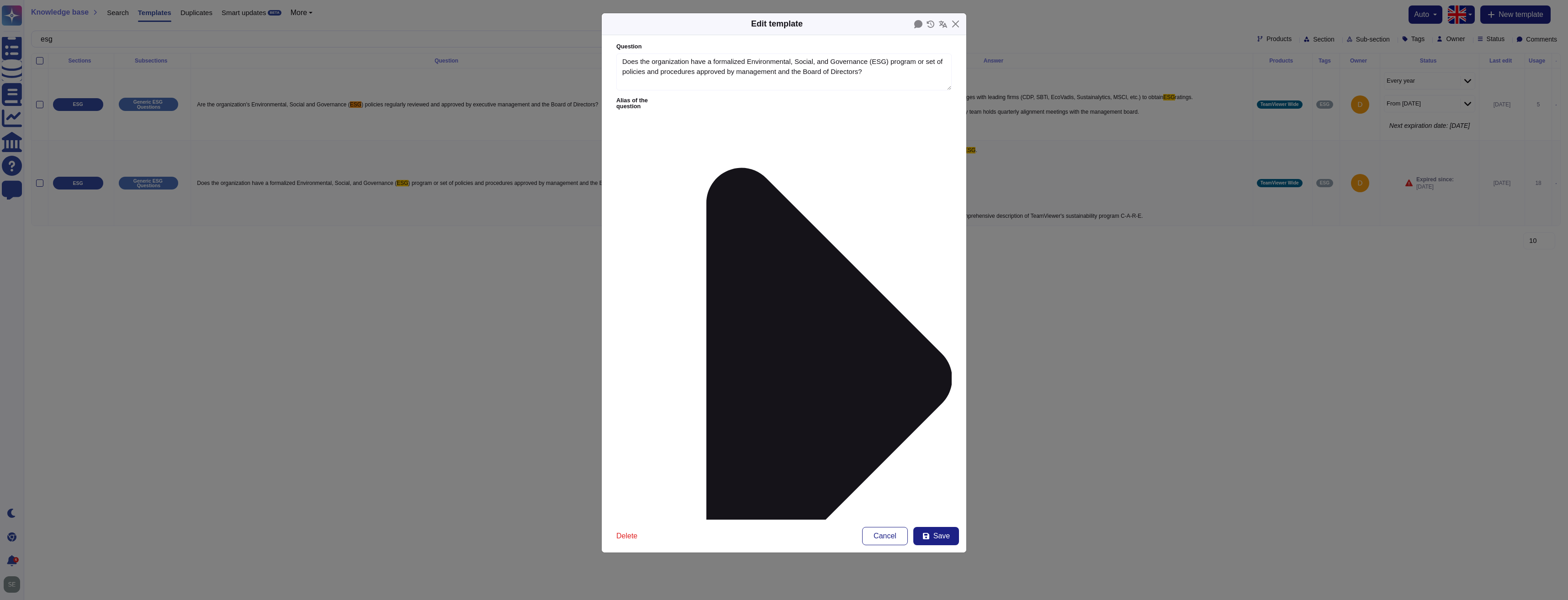
click at [1481, 406] on div "Edit template Question Does the organization have a formalized Environmental, S…" at bounding box center [784, 300] width 1568 height 600
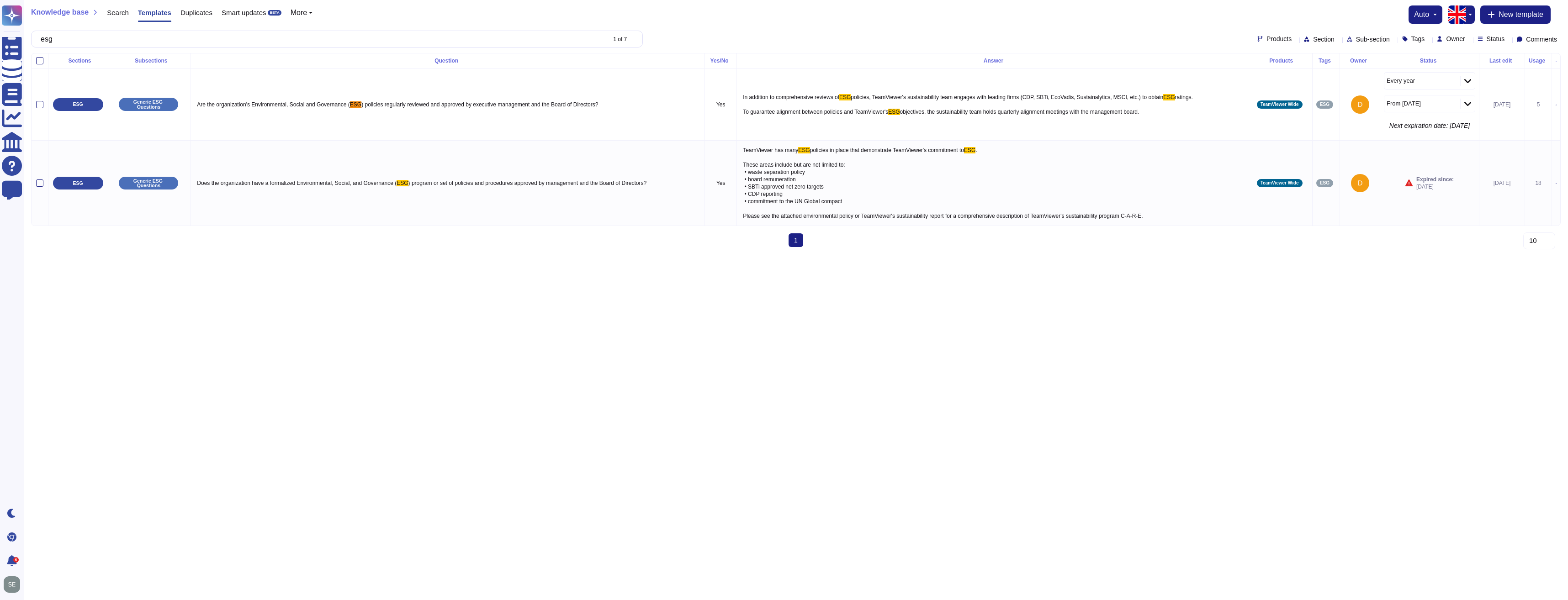
click at [797, 247] on span "1 (current)" at bounding box center [796, 240] width 14 height 14
click at [532, 43] on input "esg" at bounding box center [320, 39] width 569 height 16
click at [601, 44] on div "esg 1 of 7" at bounding box center [336, 39] width 612 height 17
click at [634, 40] on icon at bounding box center [634, 40] width 0 height 0
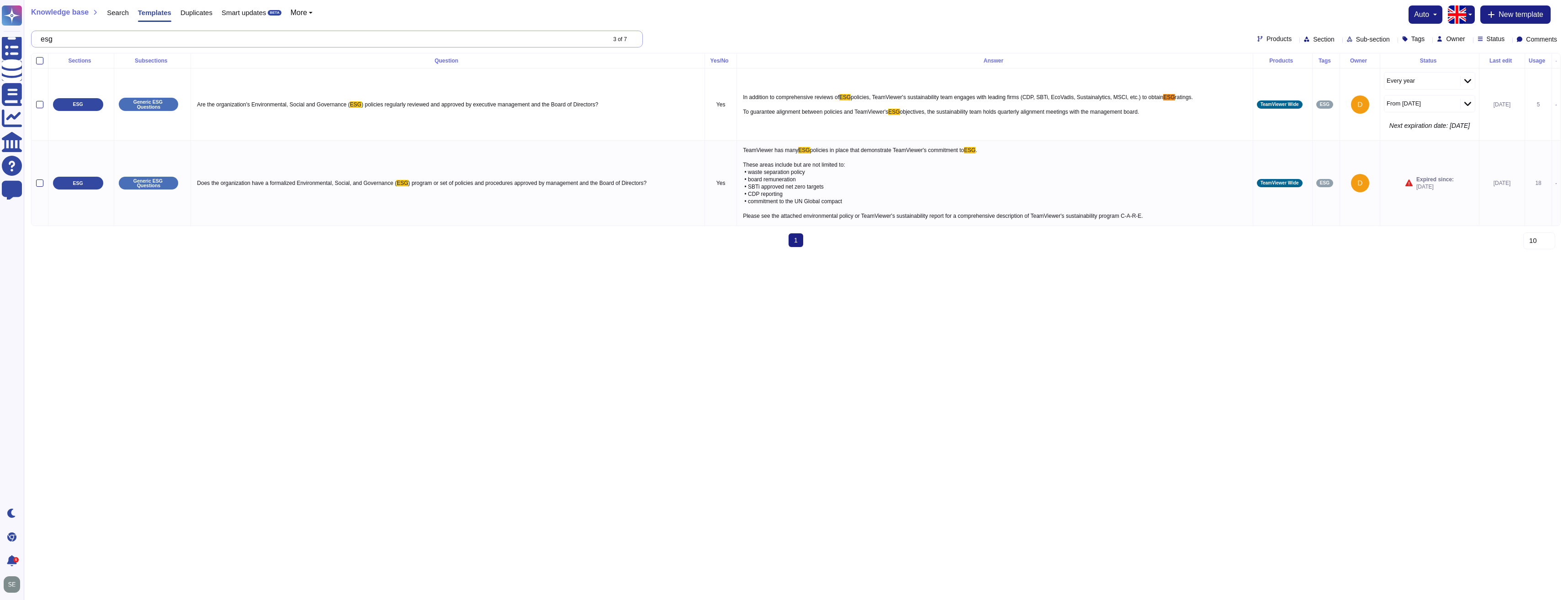
click at [129, 41] on input "esg" at bounding box center [320, 39] width 569 height 16
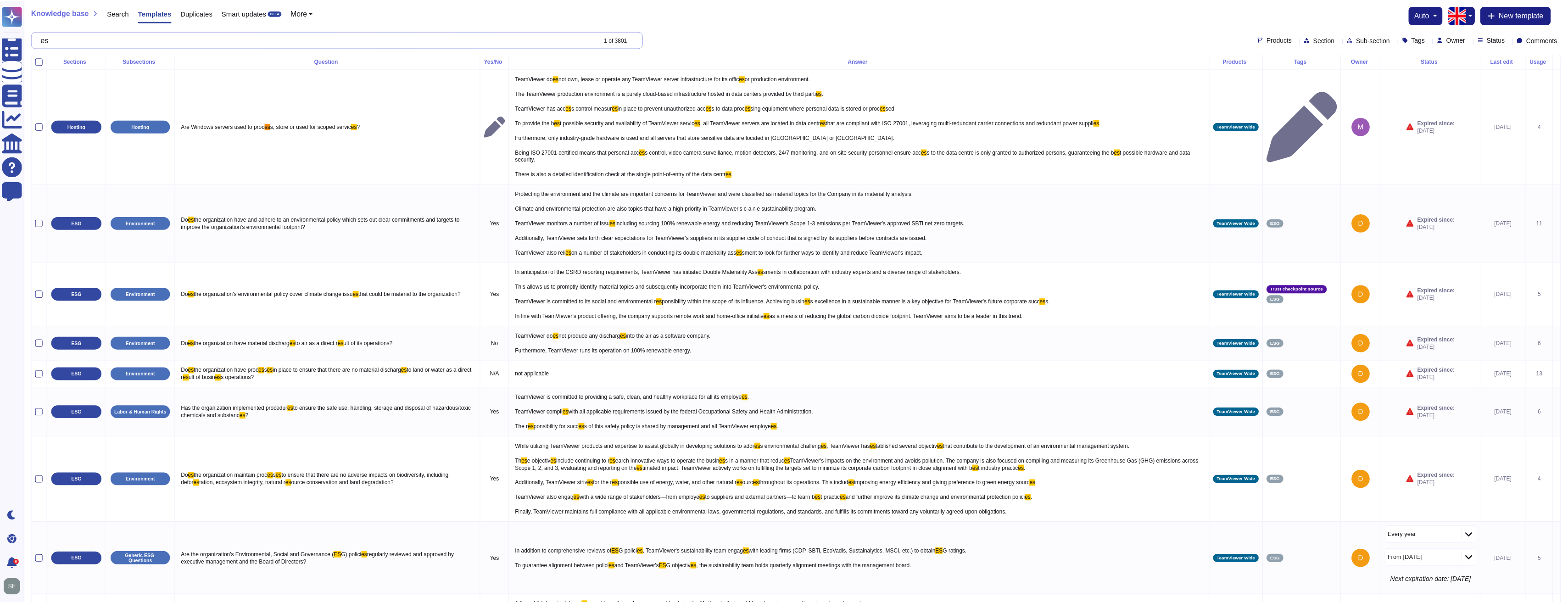
scroll to position [3, 0]
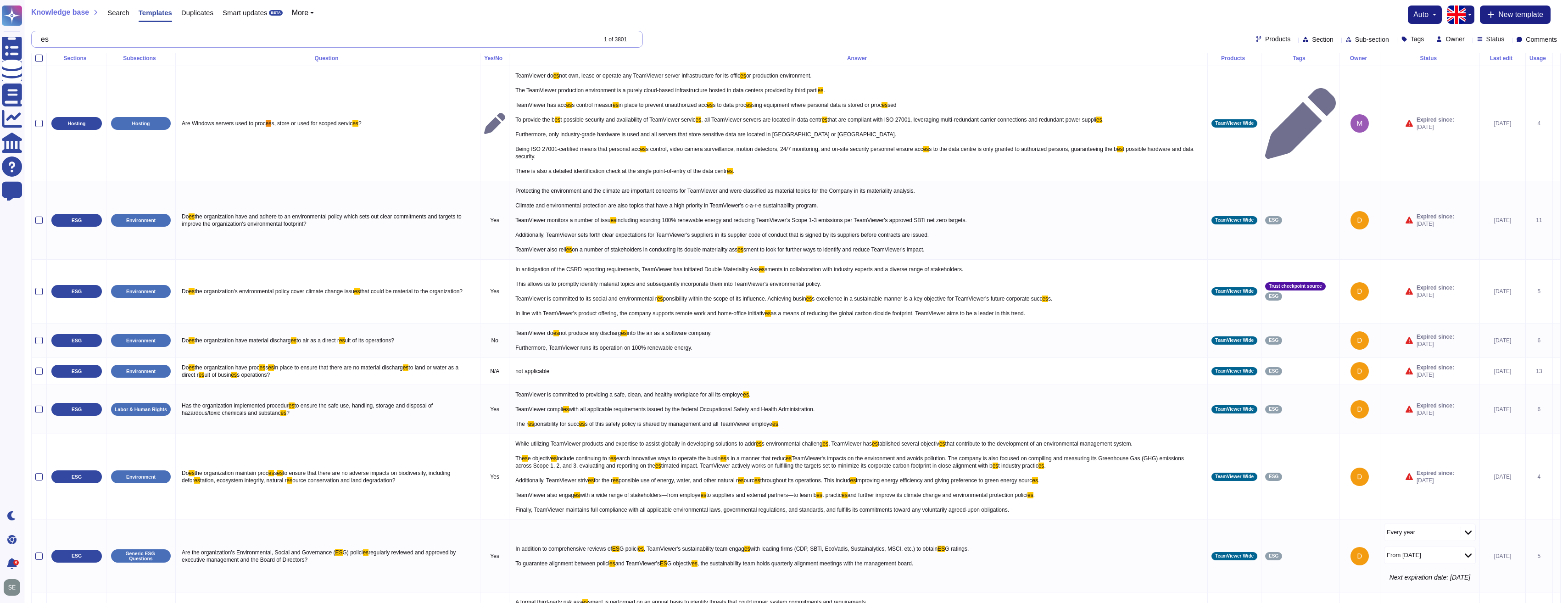
type input "e"
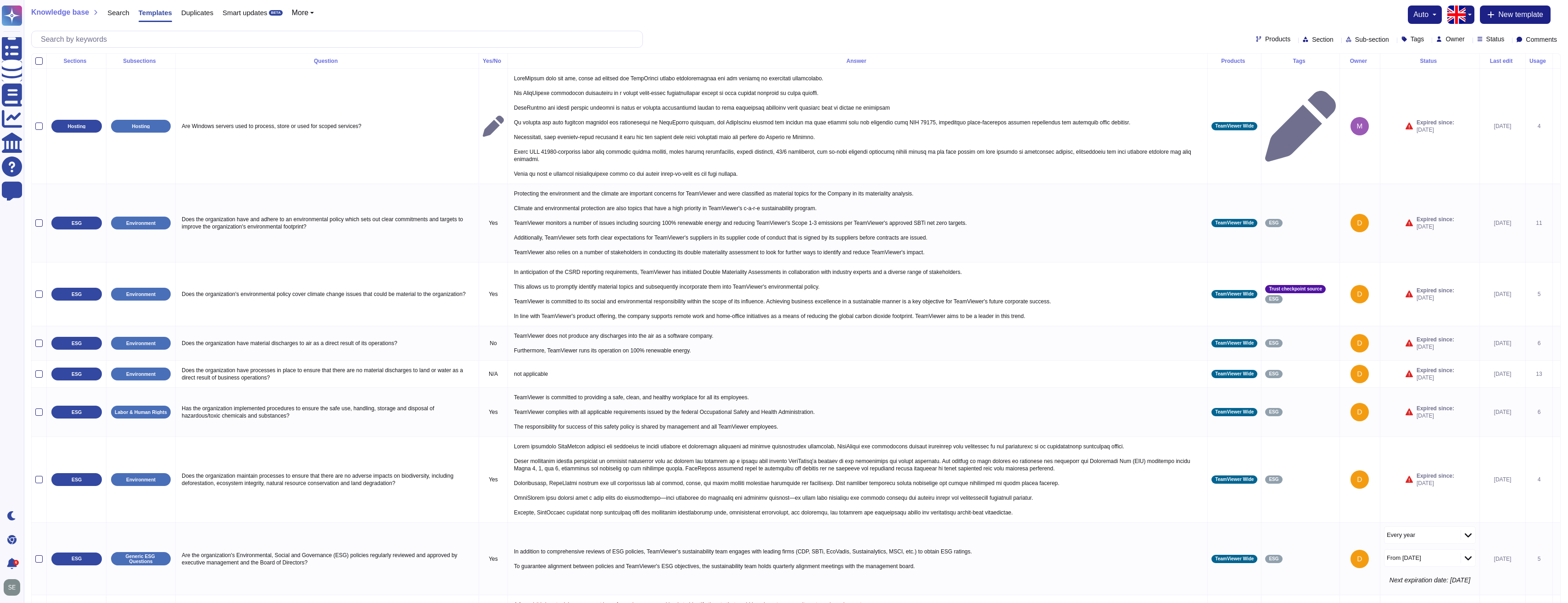
click at [1308, 61] on icon at bounding box center [1308, 61] width 0 height 0
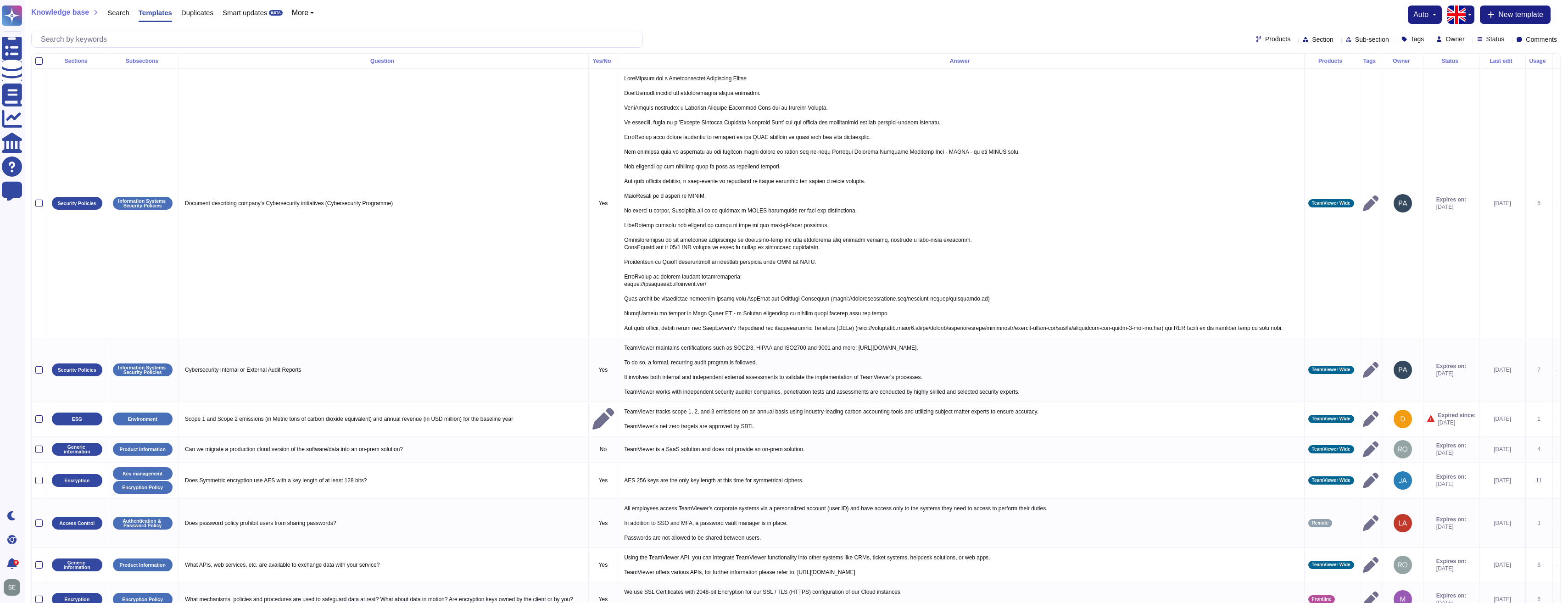
click at [1413, 61] on icon at bounding box center [1413, 61] width 0 height 0
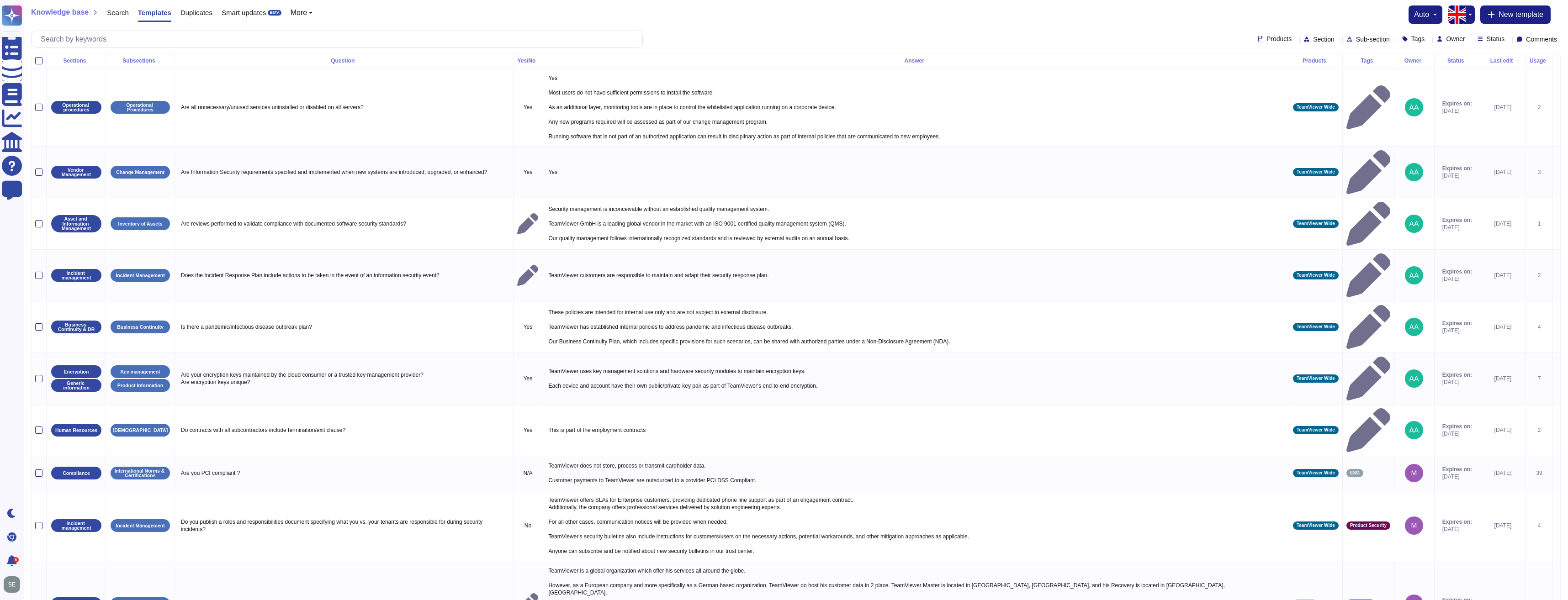
click at [1401, 60] on div "Owner" at bounding box center [1414, 60] width 32 height 5
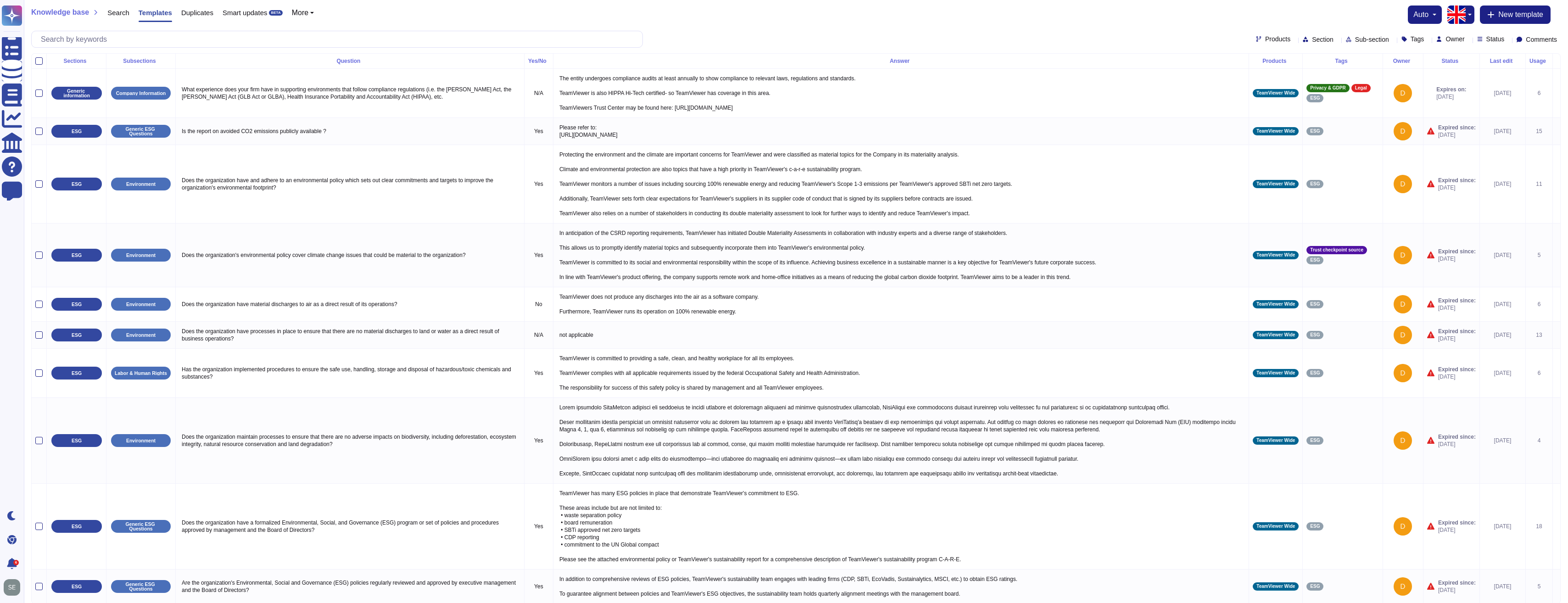
drag, startPoint x: 1400, startPoint y: 60, endPoint x: 1391, endPoint y: 60, distance: 9.0
click at [1391, 60] on div "Owner" at bounding box center [1403, 61] width 33 height 5
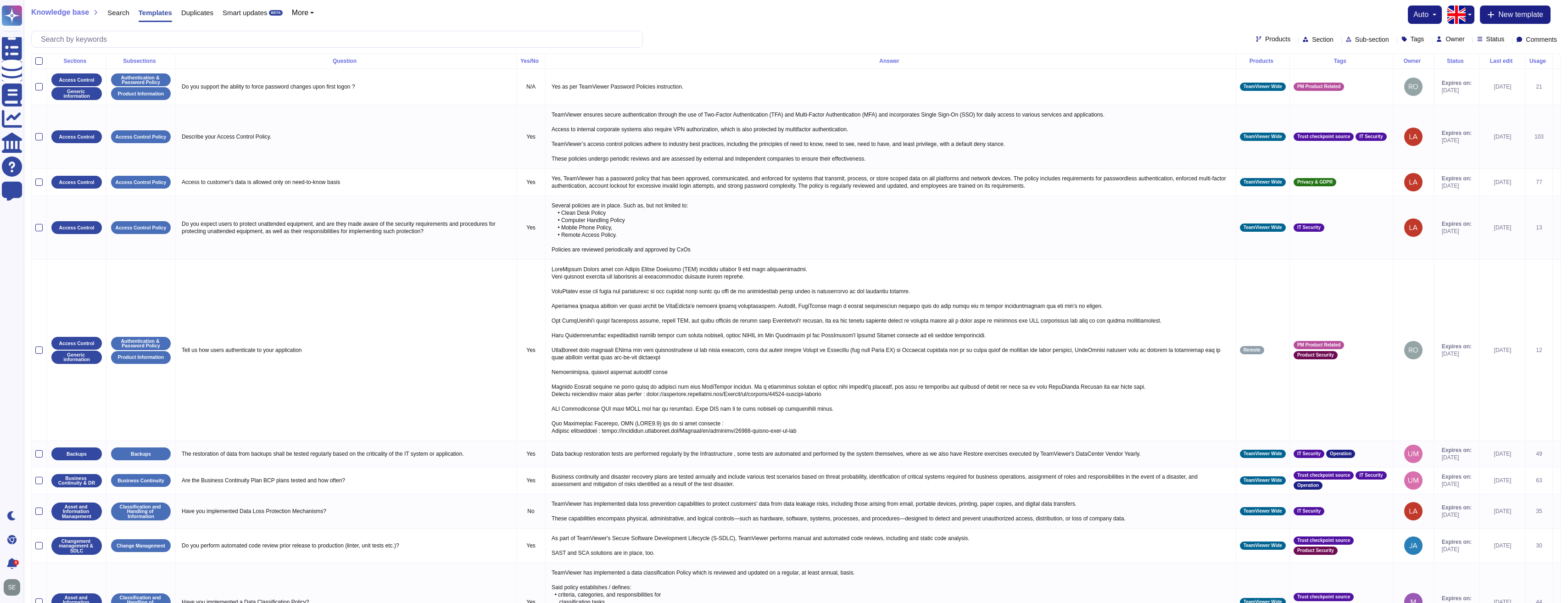
click at [1428, 40] on icon at bounding box center [1428, 40] width 0 height 0
click at [1425, 55] on input "text" at bounding box center [1446, 60] width 110 height 16
type input "ESG"
click at [1431, 82] on div "ESG" at bounding box center [1448, 82] width 64 height 8
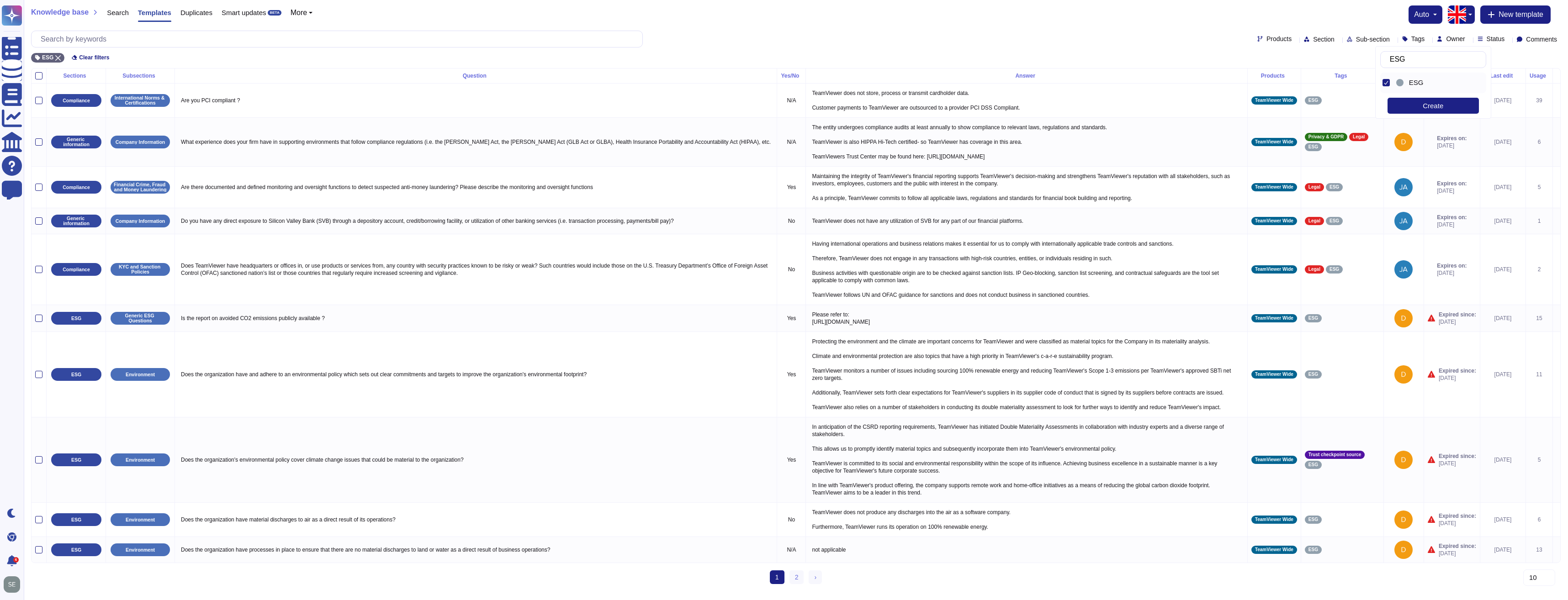
click at [1082, 16] on div "Knowledge base Search Templates Duplicates Smart updates BETA More auto New tem…" at bounding box center [795, 14] width 1529 height 18
click at [797, 584] on link "2" at bounding box center [797, 577] width 14 height 14
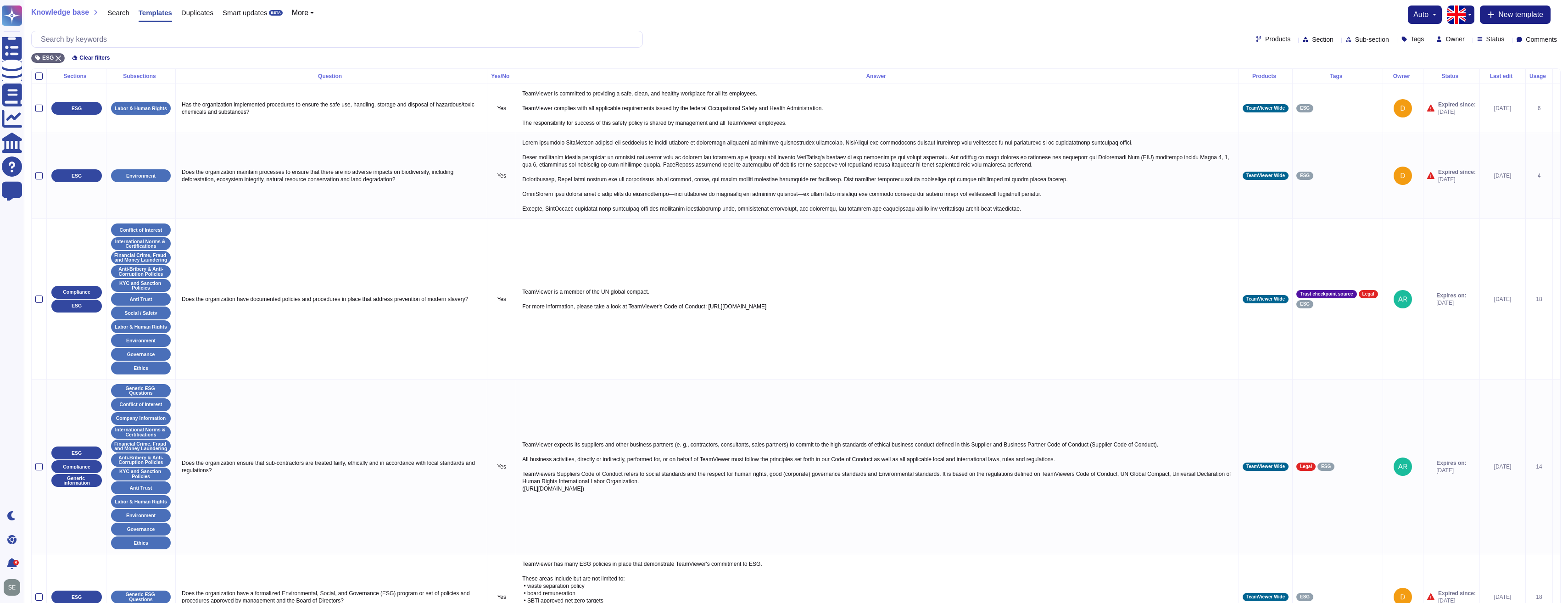
click at [1468, 40] on icon at bounding box center [1468, 40] width 0 height 0
type input "d"
type input "sebasti"
click at [1493, 81] on span "[PERSON_NAME]" at bounding box center [1474, 82] width 56 height 8
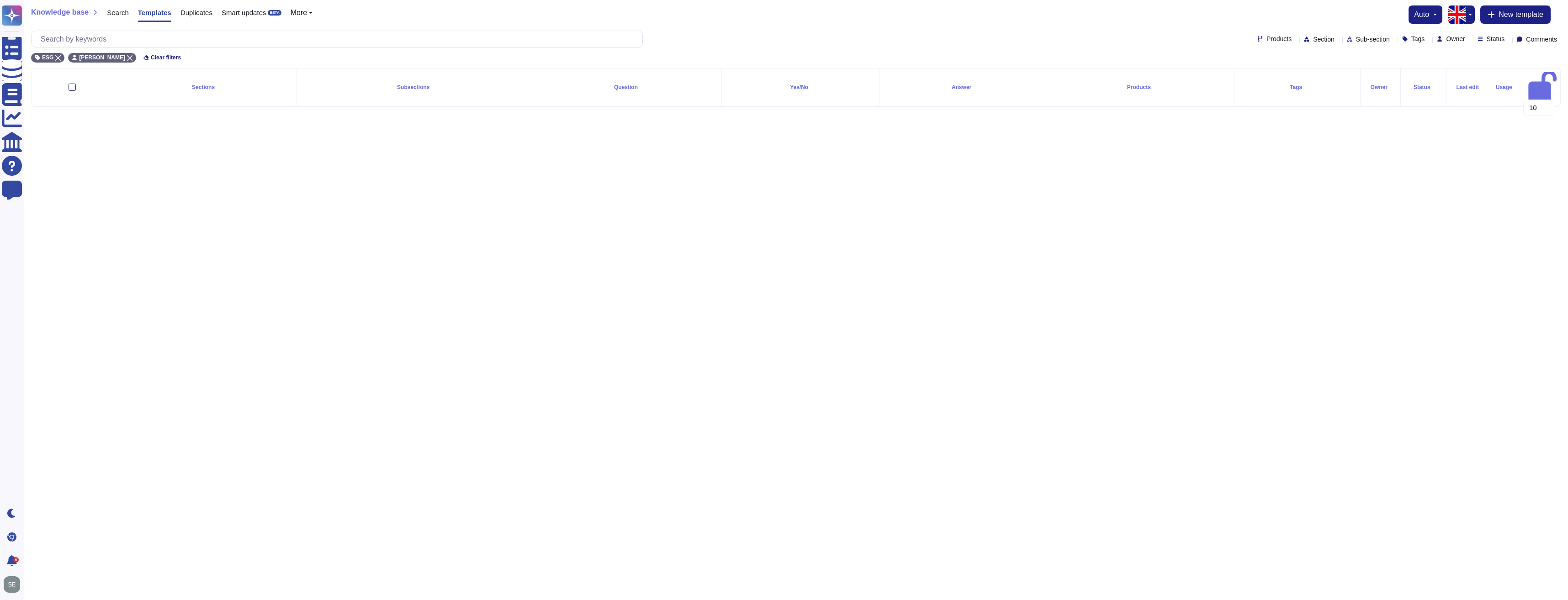
click at [1446, 38] on span "Owner" at bounding box center [1455, 39] width 19 height 6
click at [1472, 62] on input "text" at bounding box center [1506, 59] width 150 height 16
type input "[PERSON_NAME]"
click at [1458, 108] on span "[PERSON_NAME]" at bounding box center [1473, 105] width 56 height 8
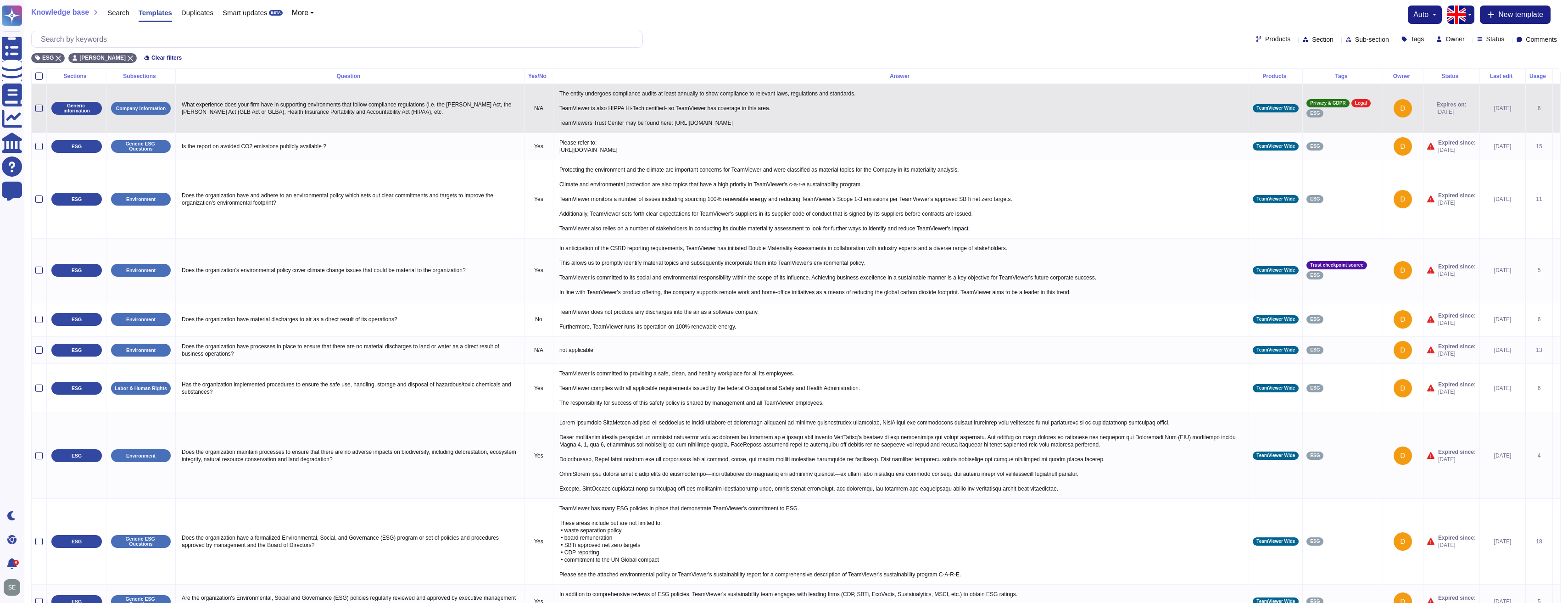
click at [1394, 113] on img at bounding box center [1403, 109] width 18 height 18
click at [1396, 108] on img at bounding box center [1403, 109] width 18 height 18
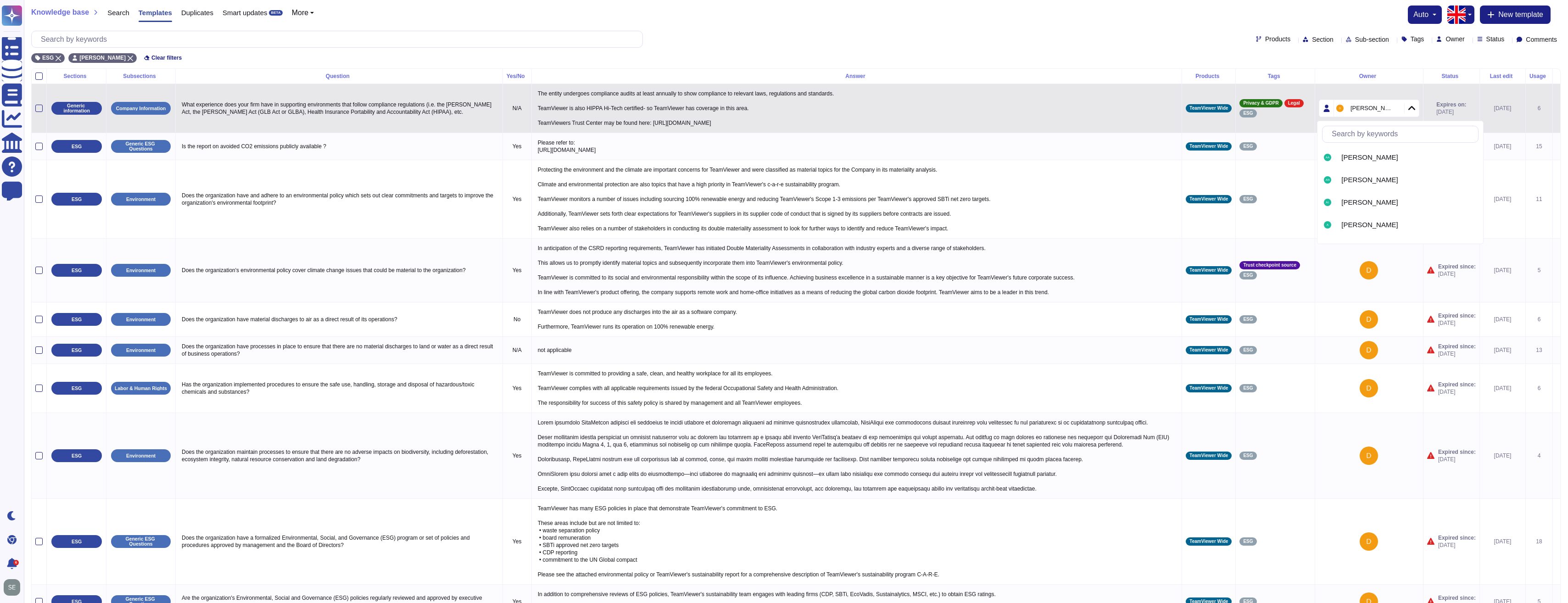
click at [1384, 138] on input "text" at bounding box center [1402, 134] width 151 height 16
click at [1354, 161] on span "[PERSON_NAME]" at bounding box center [1370, 157] width 56 height 8
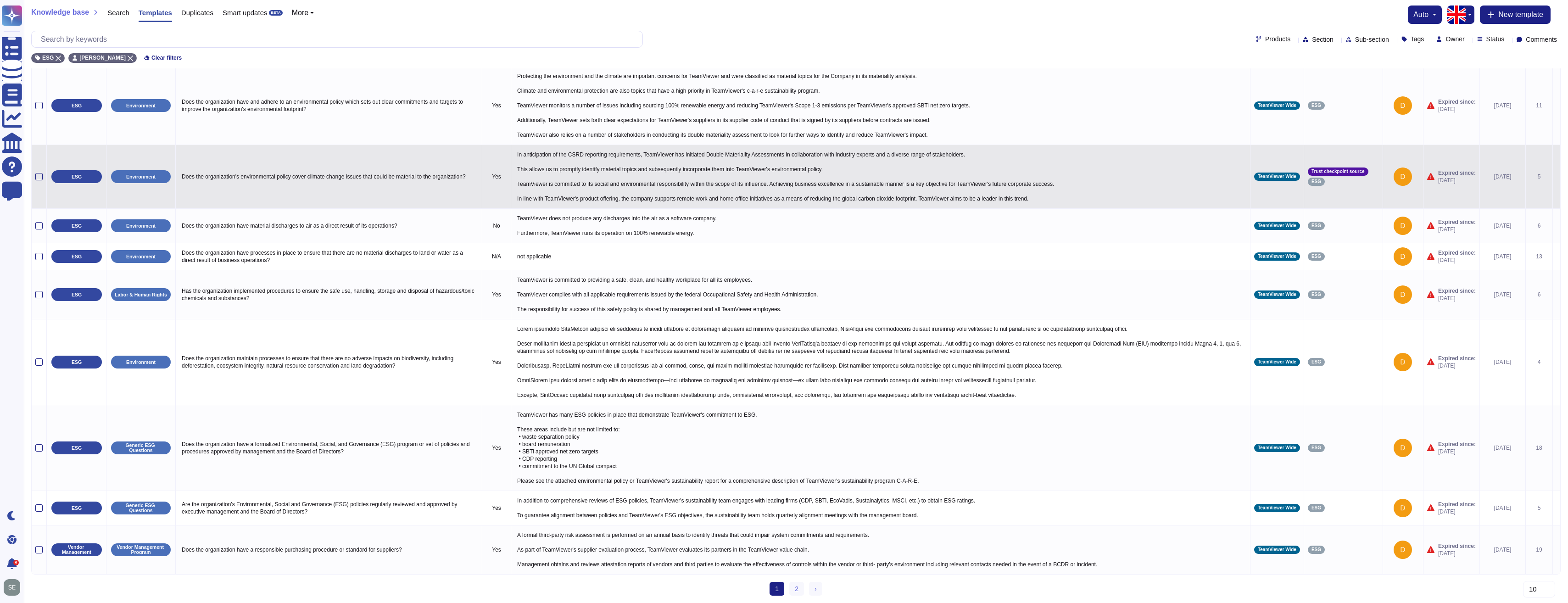
scroll to position [52, 0]
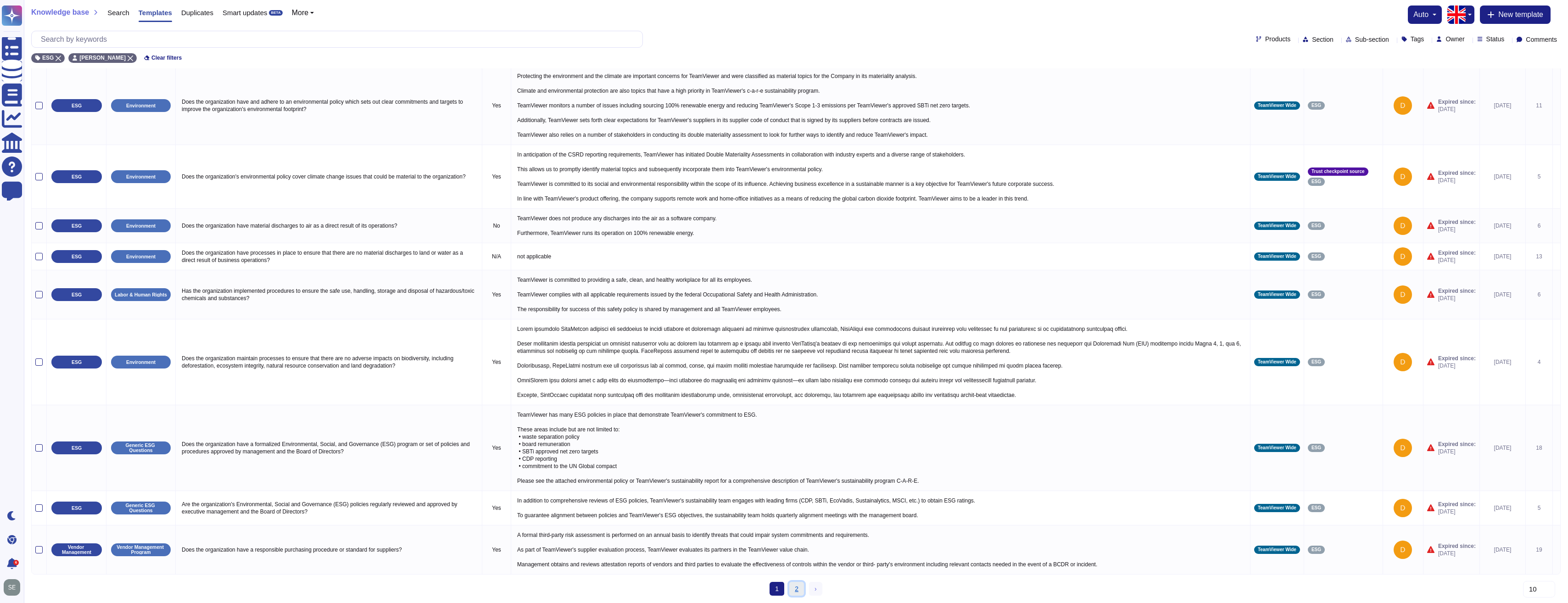
click at [798, 583] on link "2" at bounding box center [797, 589] width 14 height 14
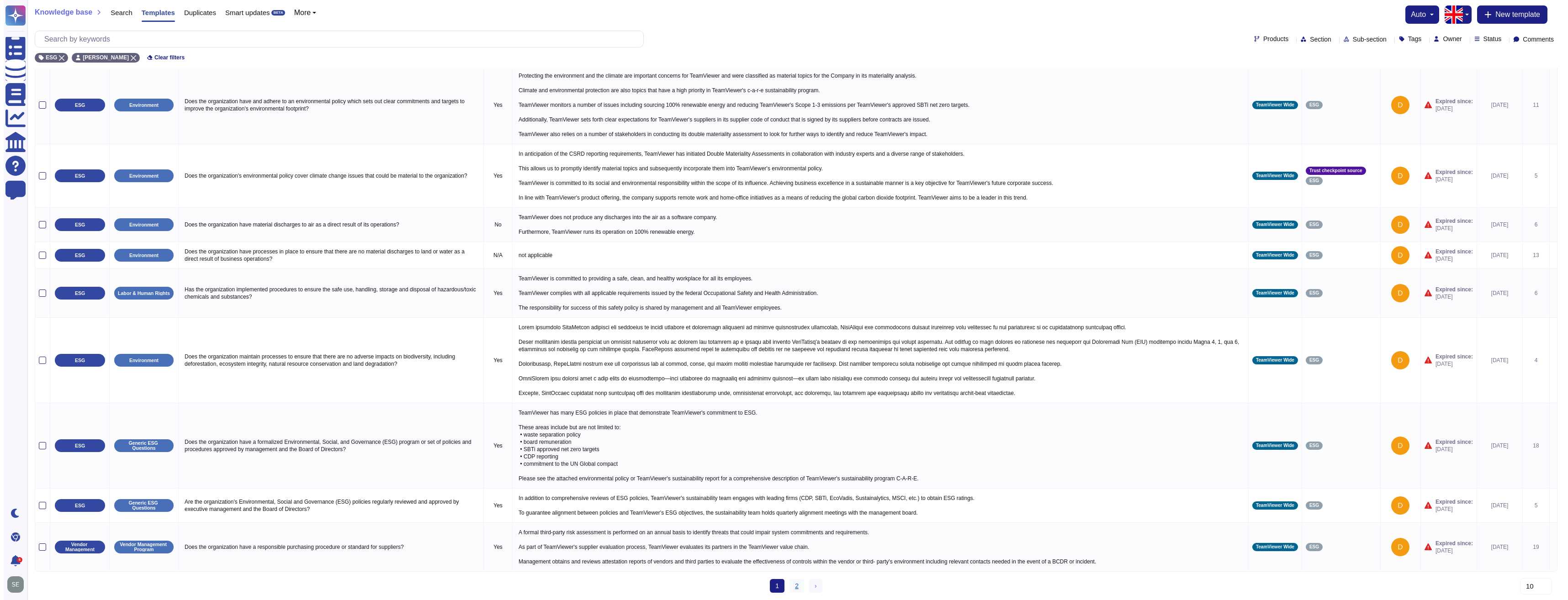
scroll to position [0, 0]
